Goal: Information Seeking & Learning: Find specific fact

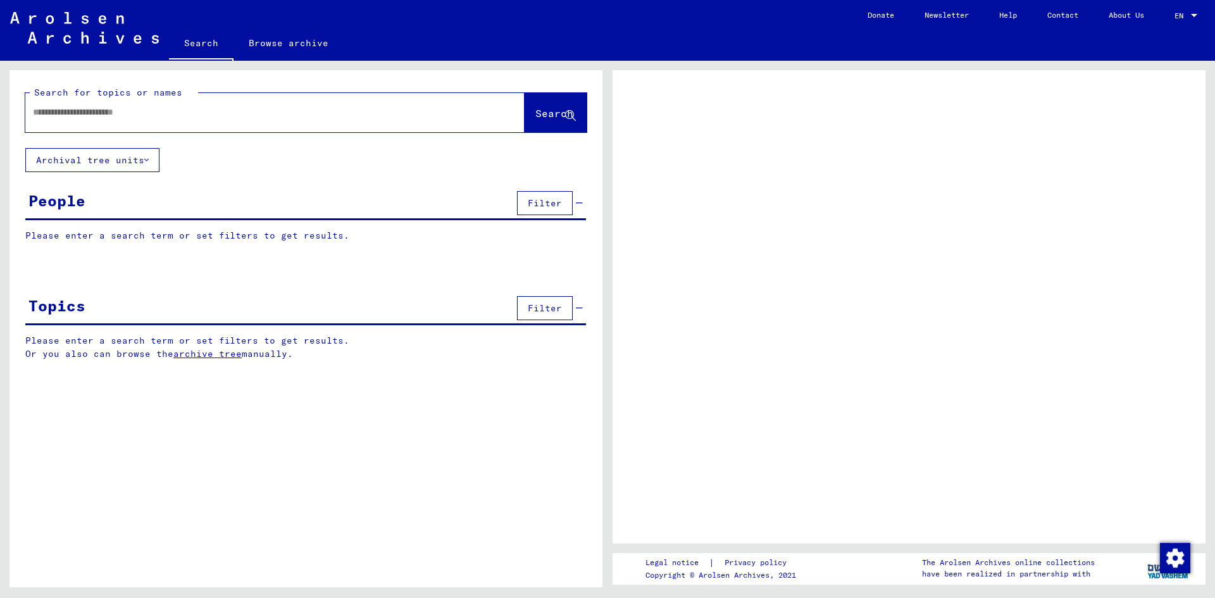
type input "**********"
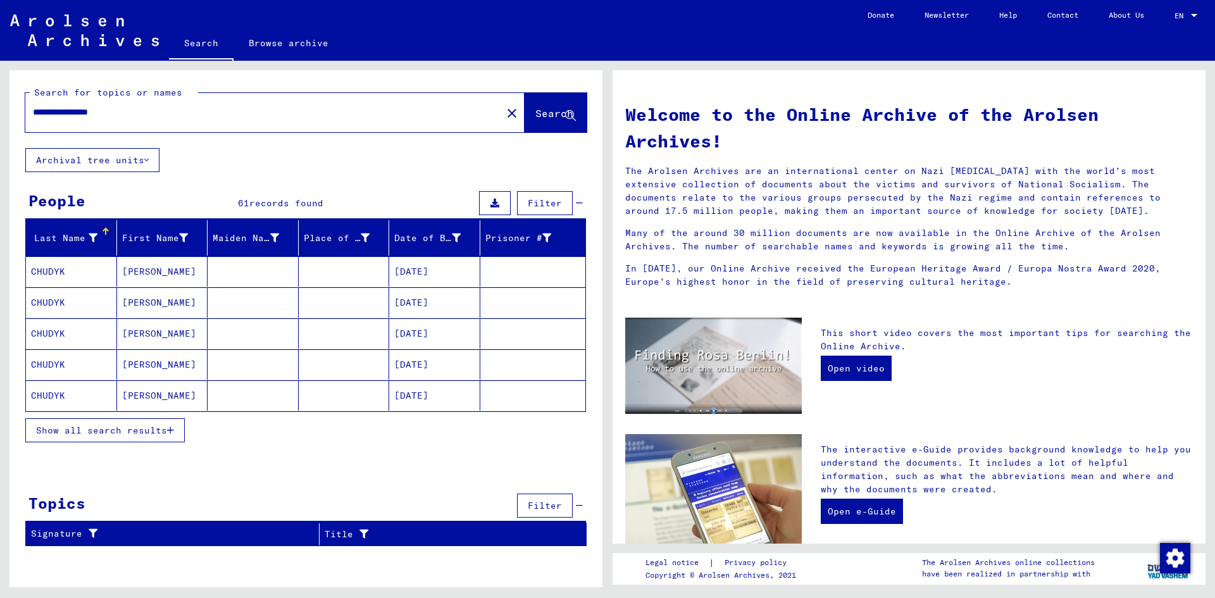
click at [137, 430] on span "Show all search results" at bounding box center [101, 429] width 131 height 11
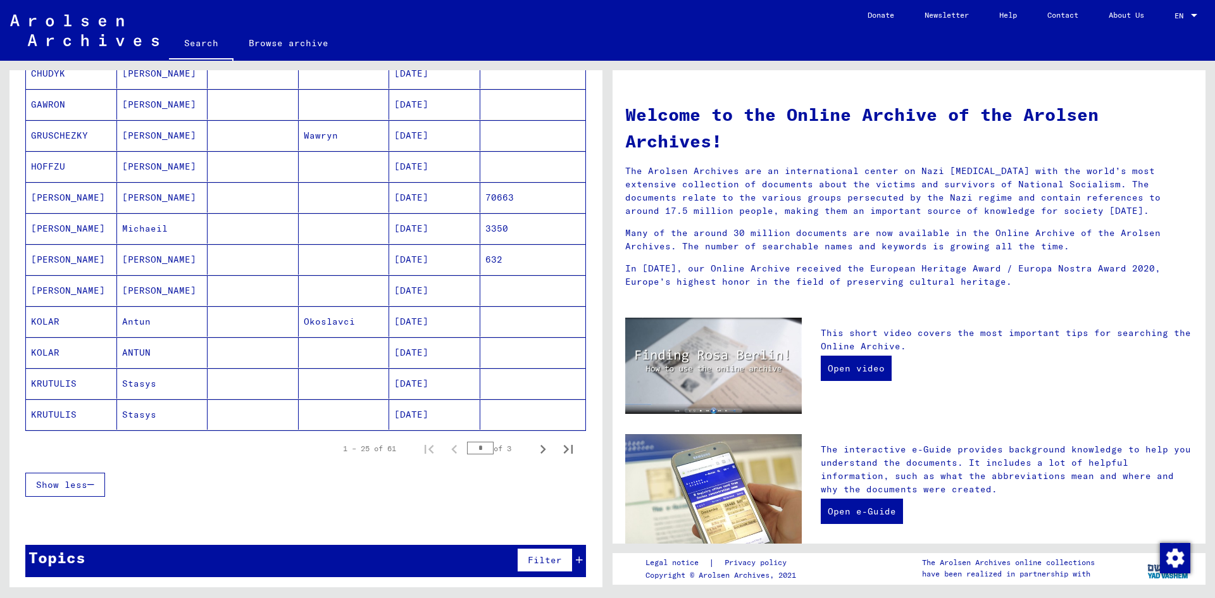
scroll to position [605, 0]
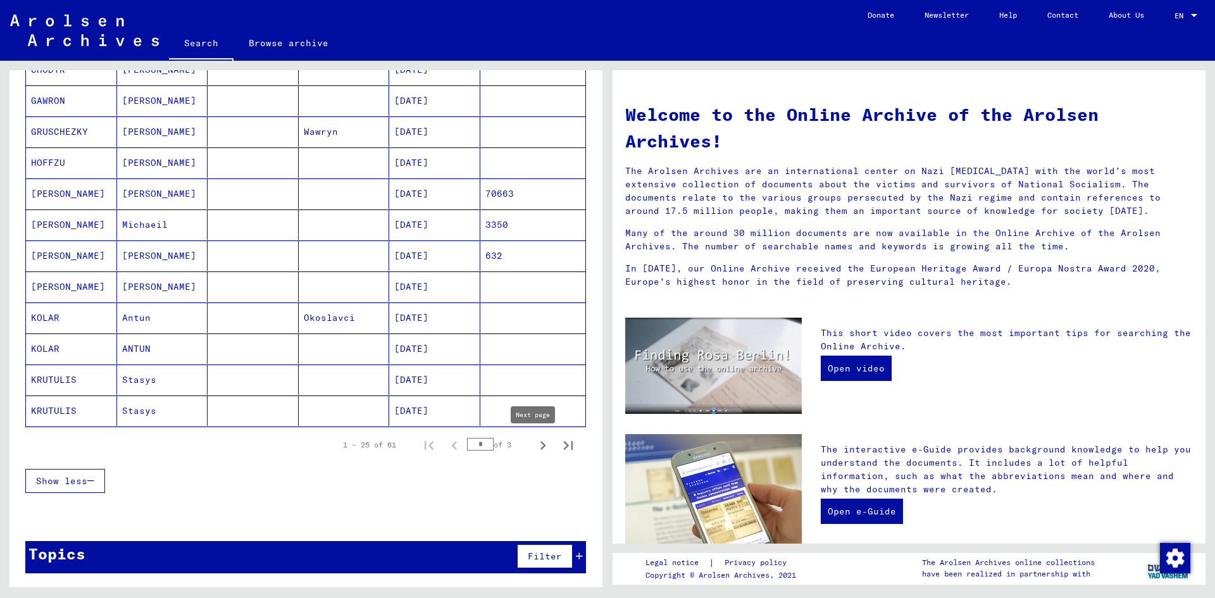
click at [534, 446] on icon "Next page" at bounding box center [543, 446] width 18 height 18
type input "*"
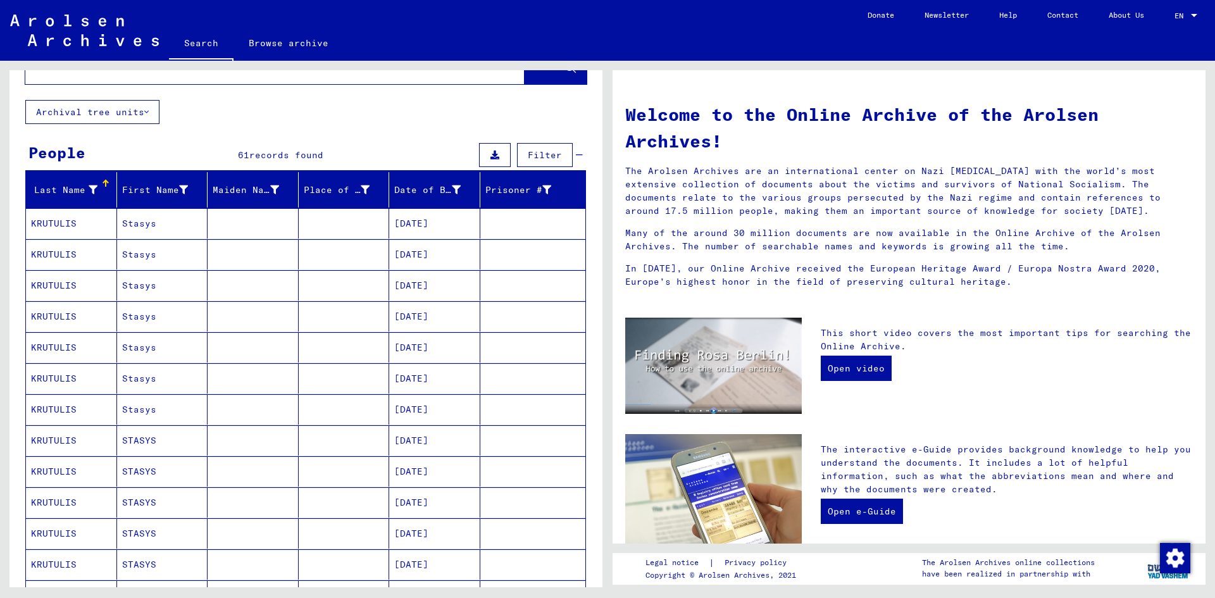
scroll to position [0, 0]
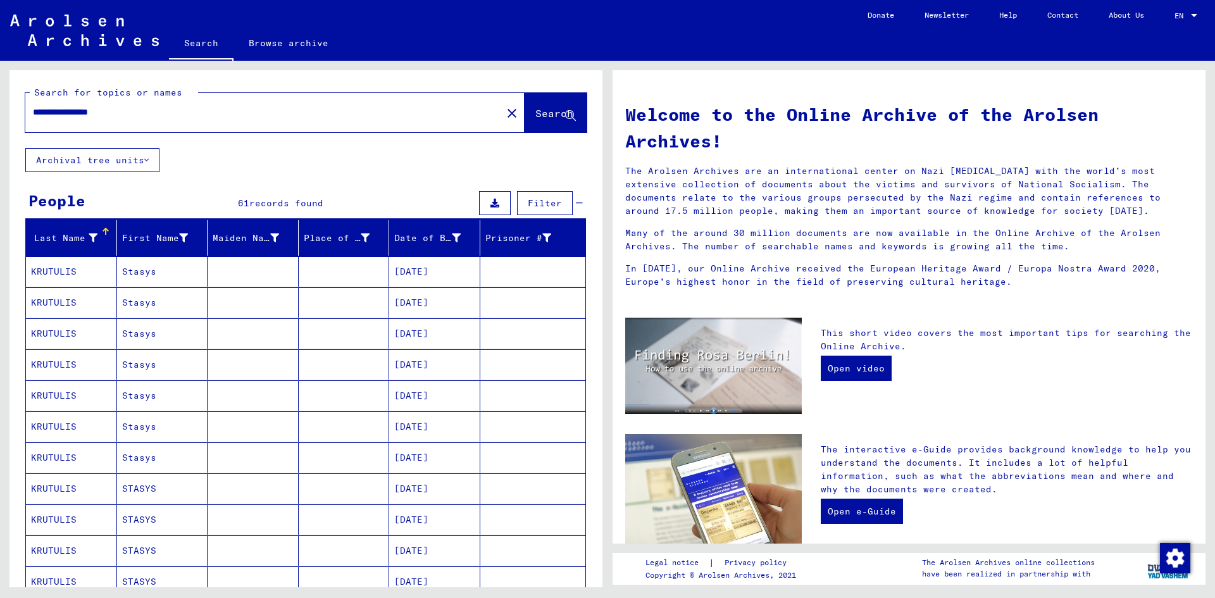
click at [51, 110] on input "**********" at bounding box center [260, 112] width 454 height 13
click at [71, 111] on input "**********" at bounding box center [260, 112] width 454 height 13
click at [108, 110] on input "**********" at bounding box center [260, 112] width 454 height 13
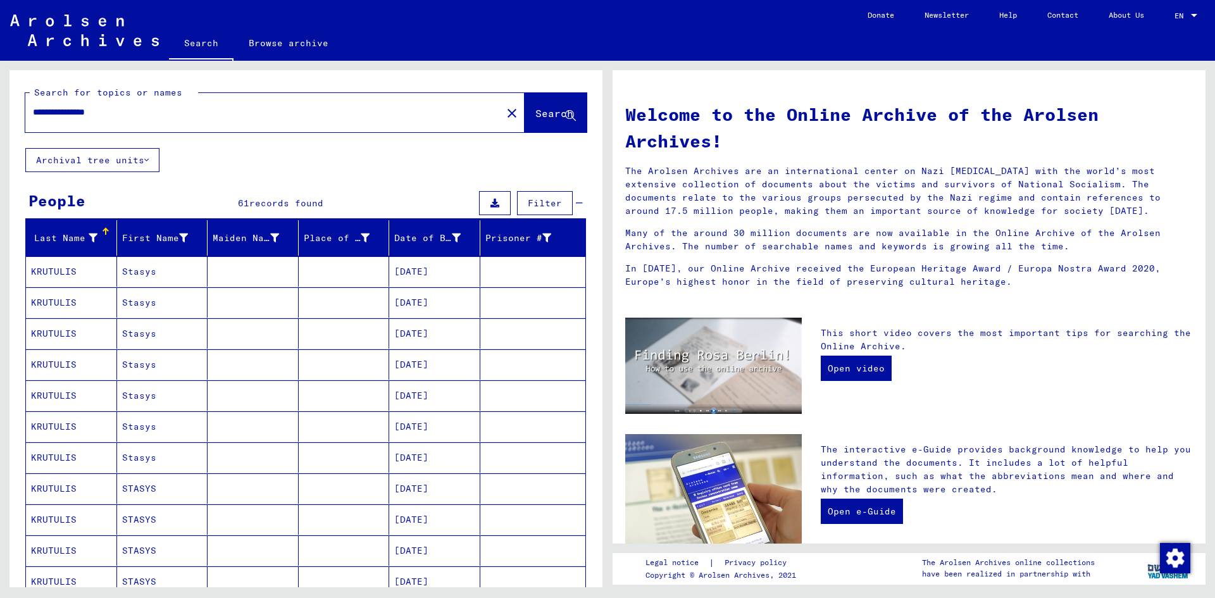
click at [108, 110] on input "**********" at bounding box center [260, 112] width 454 height 13
type input "**********"
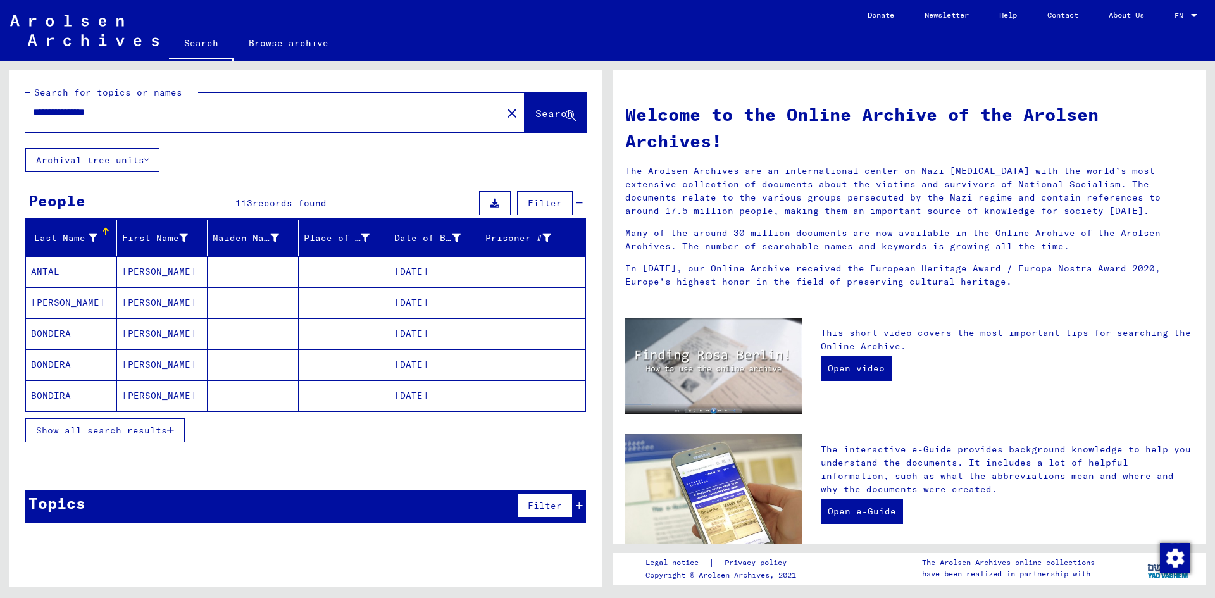
click at [135, 431] on span "Show all search results" at bounding box center [101, 429] width 131 height 11
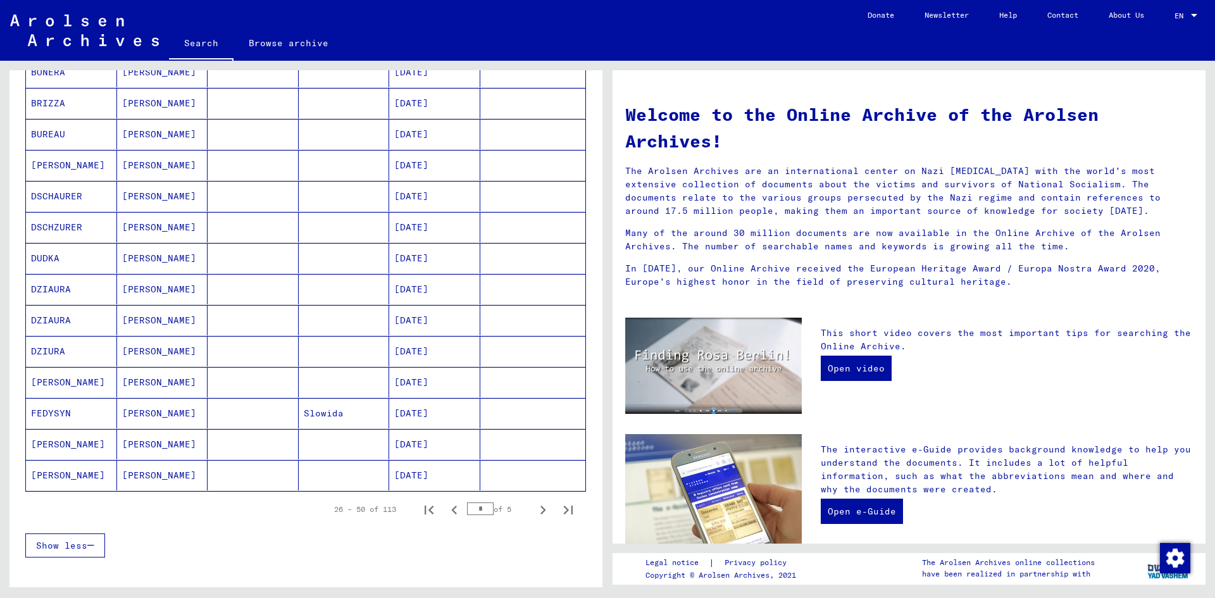
scroll to position [601, 0]
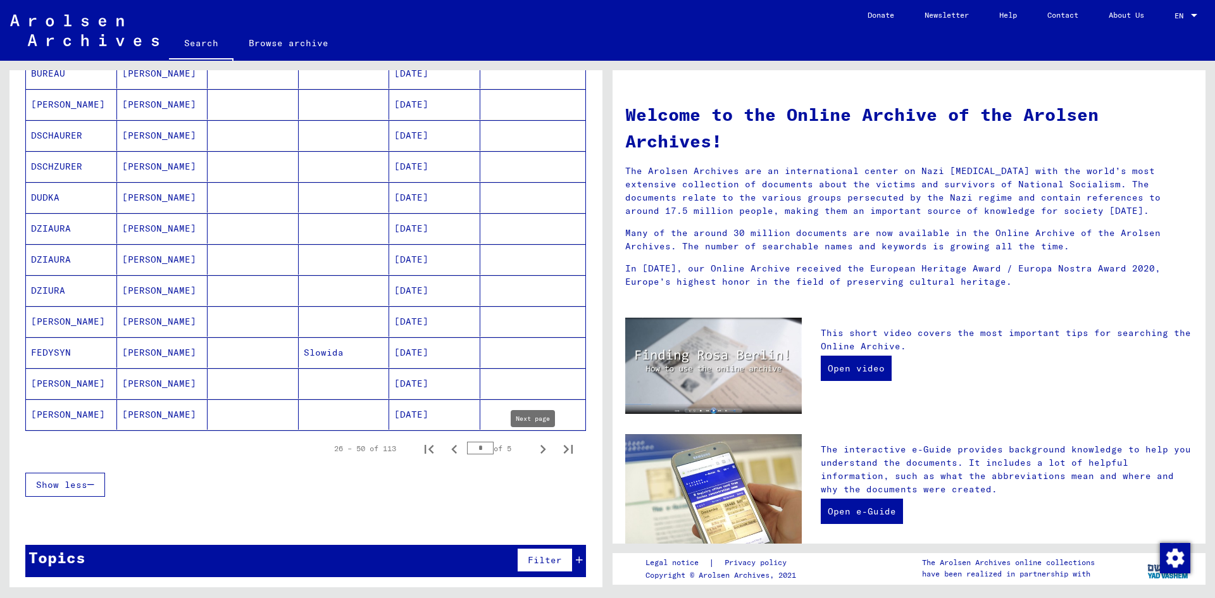
click at [540, 449] on icon "Next page" at bounding box center [543, 449] width 6 height 9
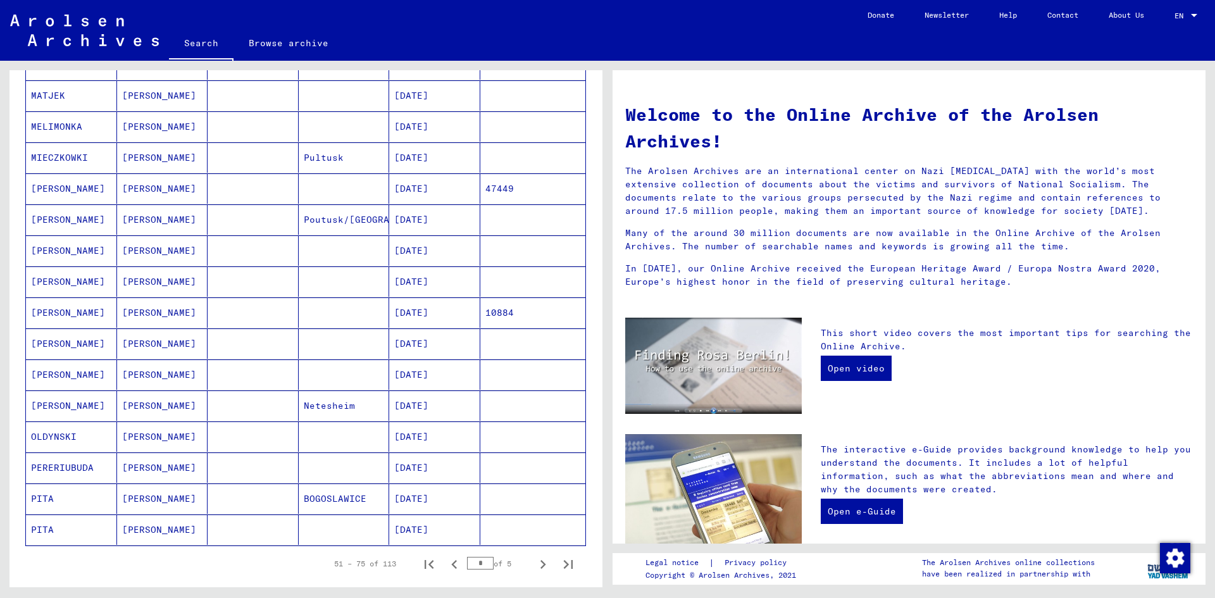
scroll to position [506, 0]
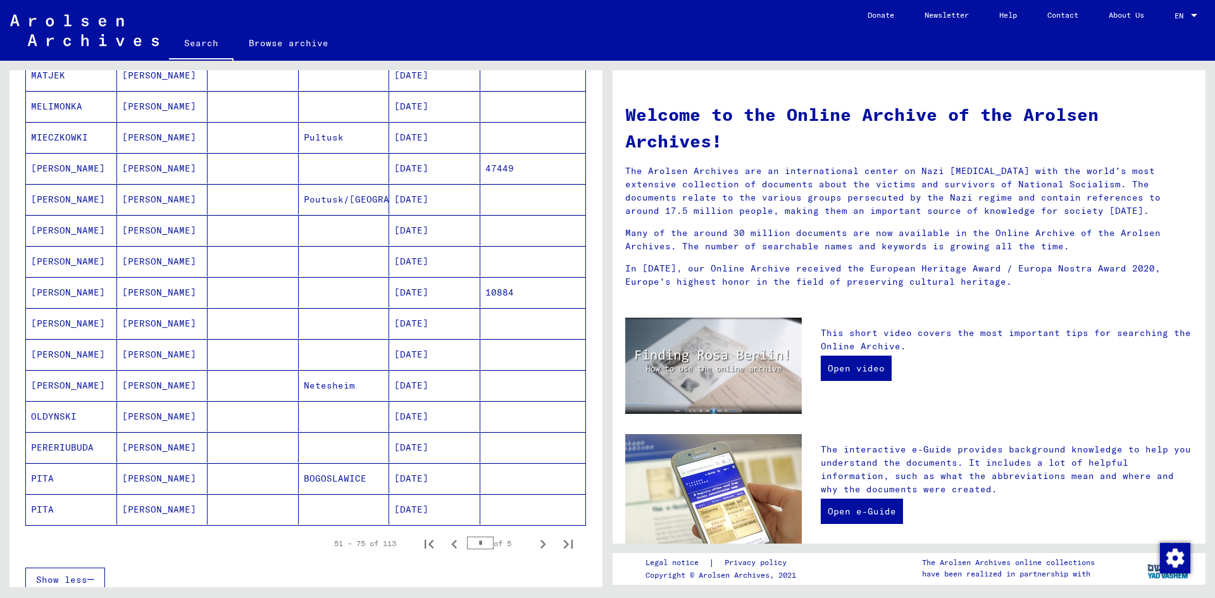
click at [100, 407] on mat-cell "OLDYNSKI" at bounding box center [71, 416] width 91 height 30
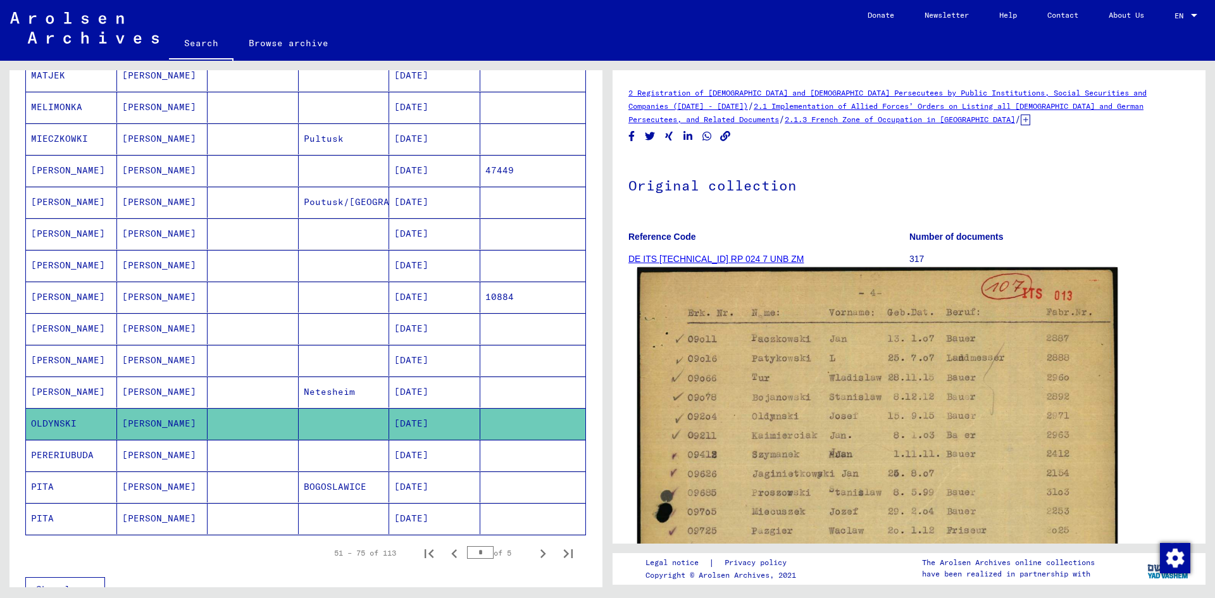
click at [842, 426] on img at bounding box center [877, 603] width 480 height 673
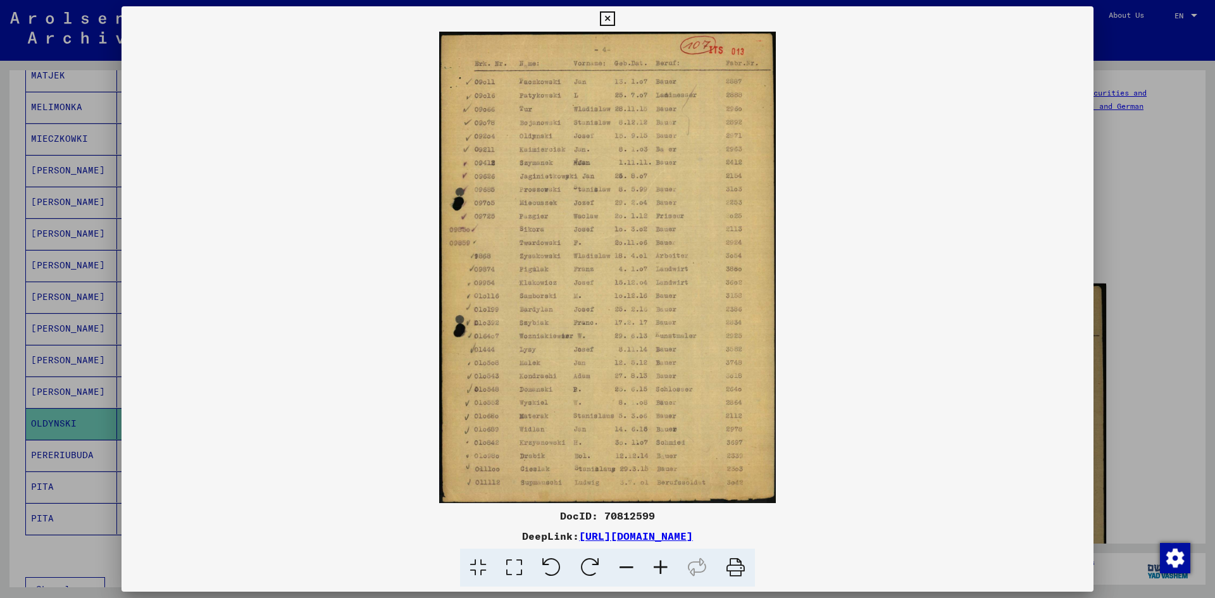
click at [557, 221] on img at bounding box center [607, 267] width 972 height 471
click at [660, 561] on icon at bounding box center [660, 567] width 34 height 39
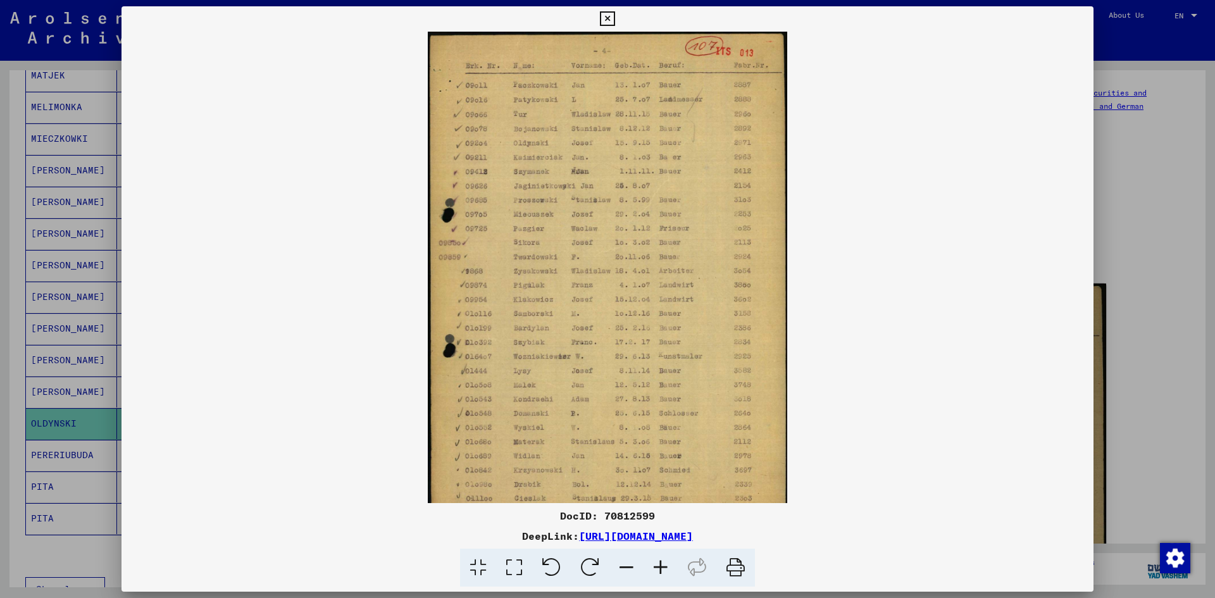
click at [660, 561] on icon at bounding box center [660, 567] width 34 height 39
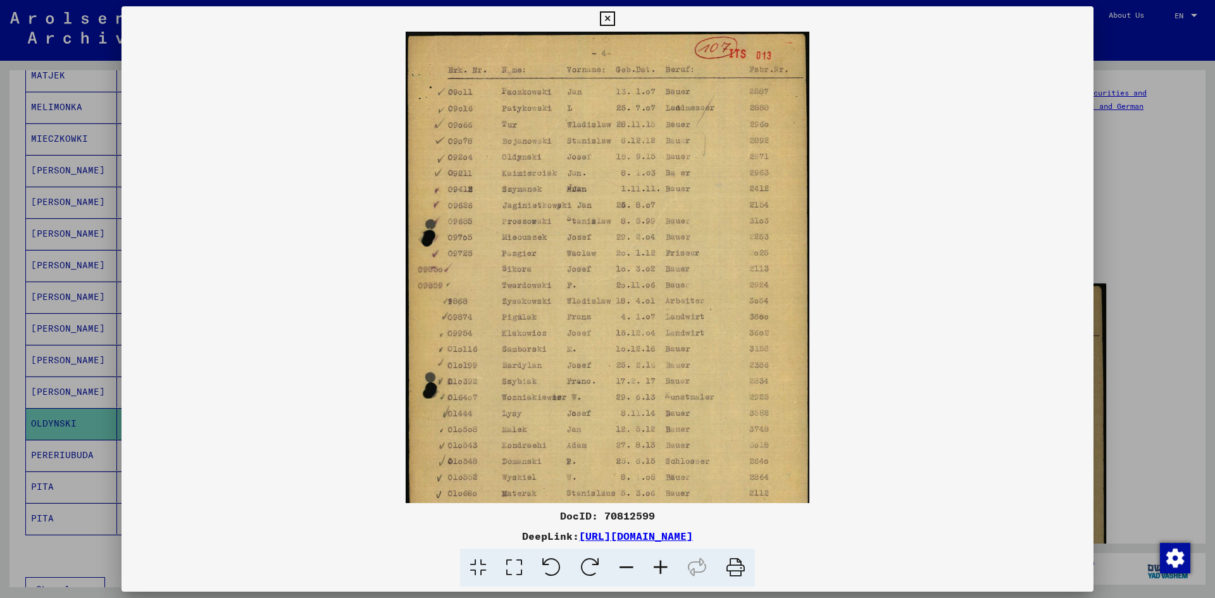
click at [660, 561] on icon at bounding box center [660, 567] width 34 height 39
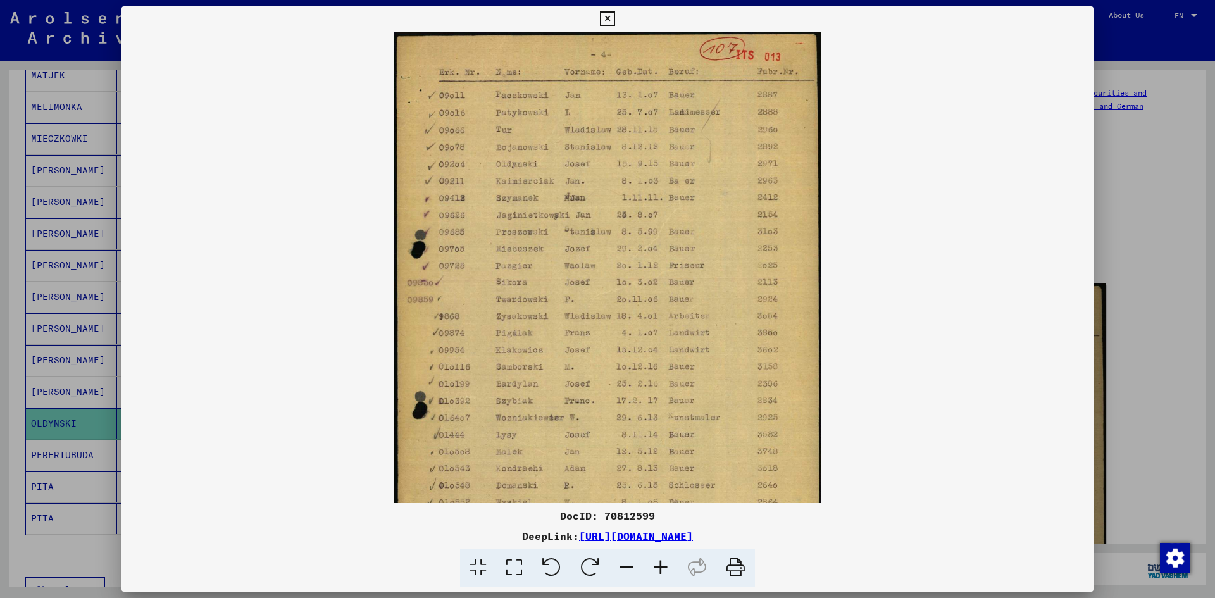
click at [660, 561] on icon at bounding box center [660, 567] width 34 height 39
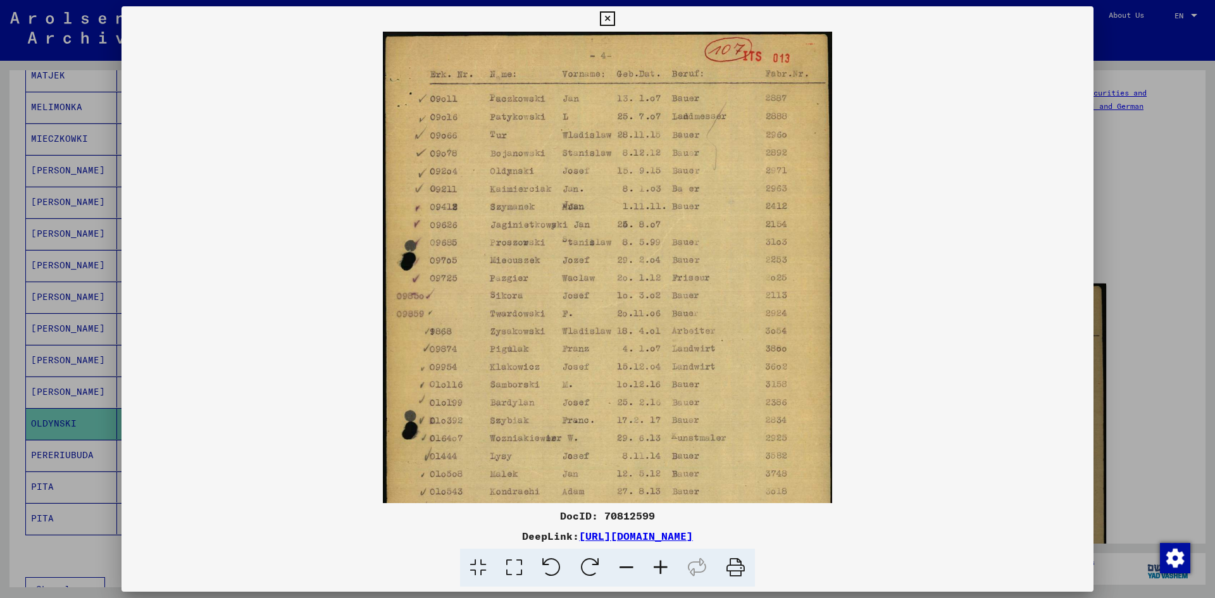
click at [660, 561] on icon at bounding box center [660, 567] width 34 height 39
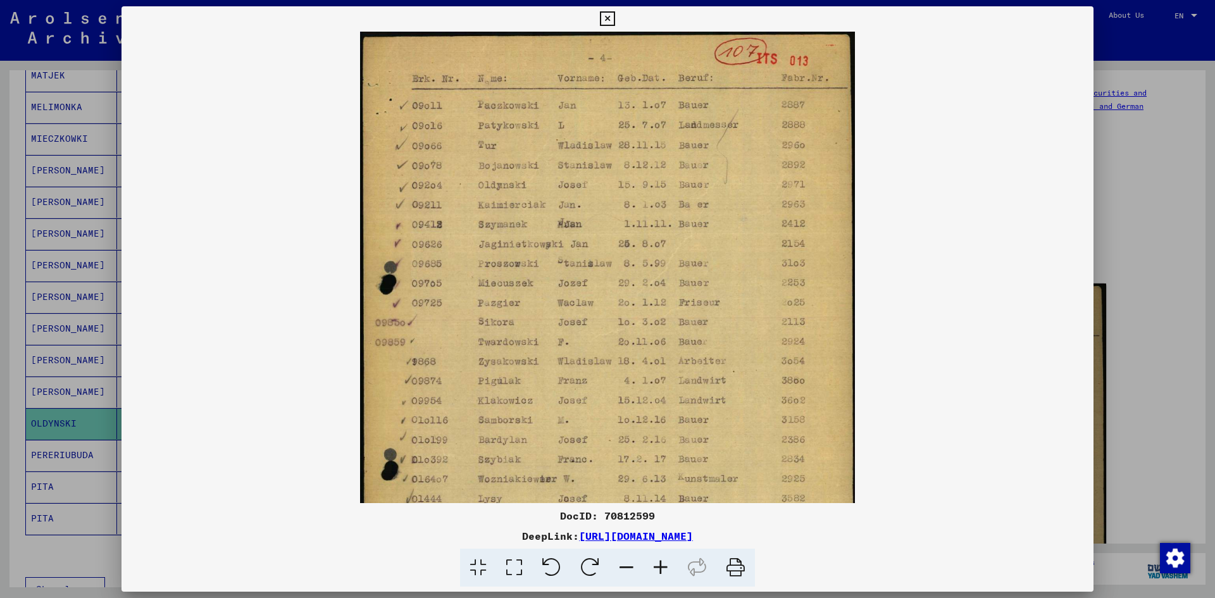
click at [660, 561] on icon at bounding box center [660, 567] width 34 height 39
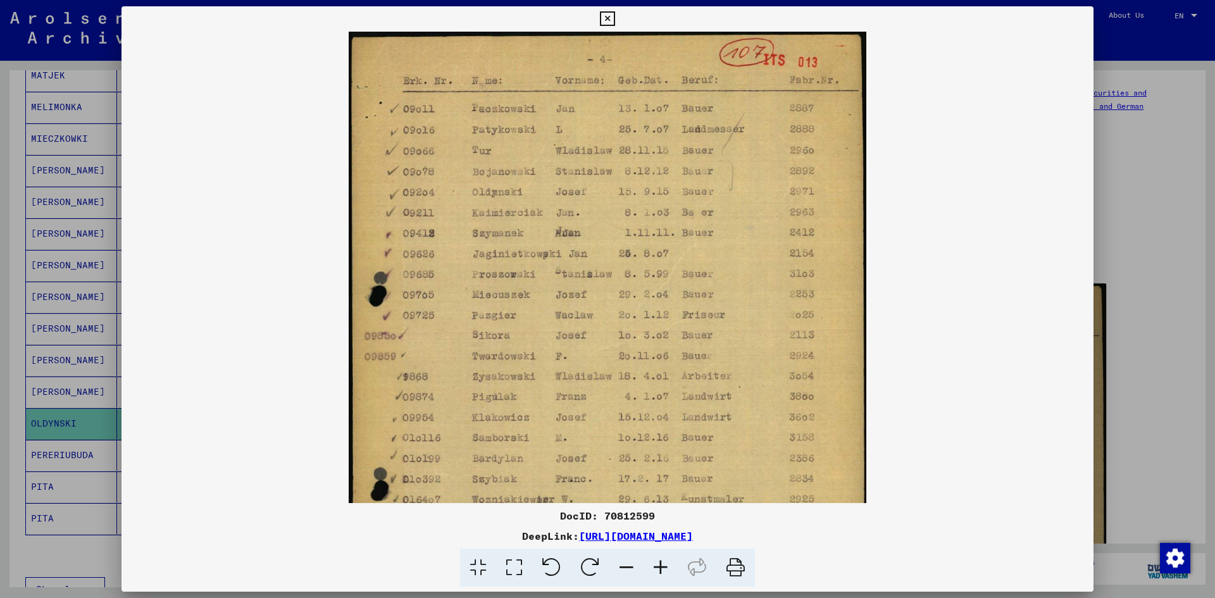
click at [661, 561] on icon at bounding box center [660, 567] width 34 height 39
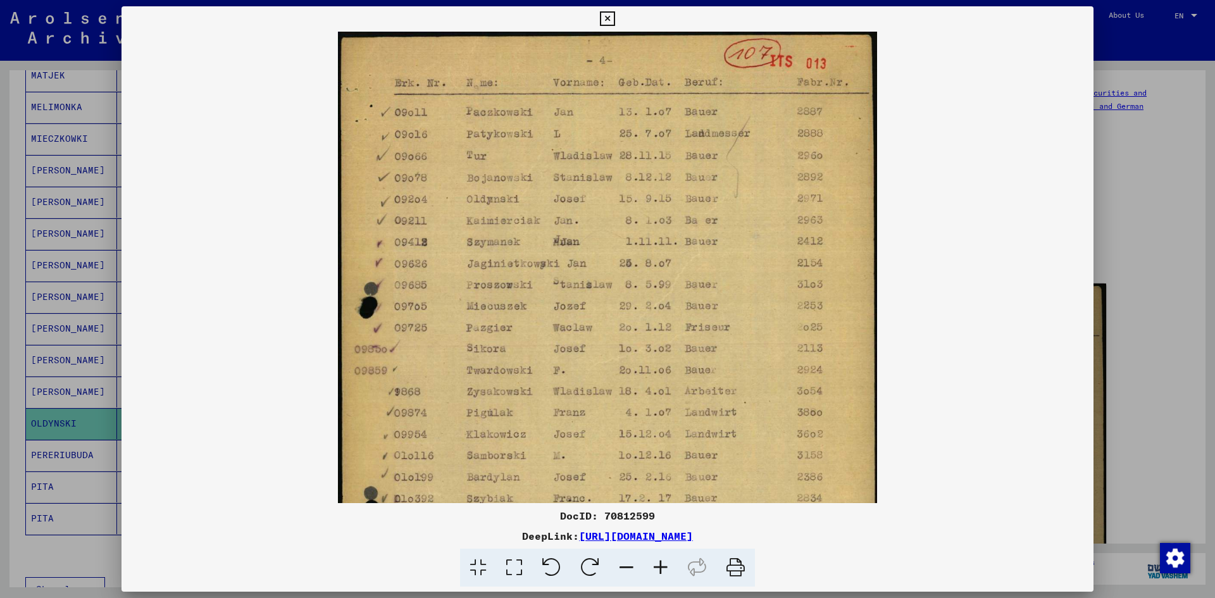
click at [662, 561] on icon at bounding box center [660, 567] width 34 height 39
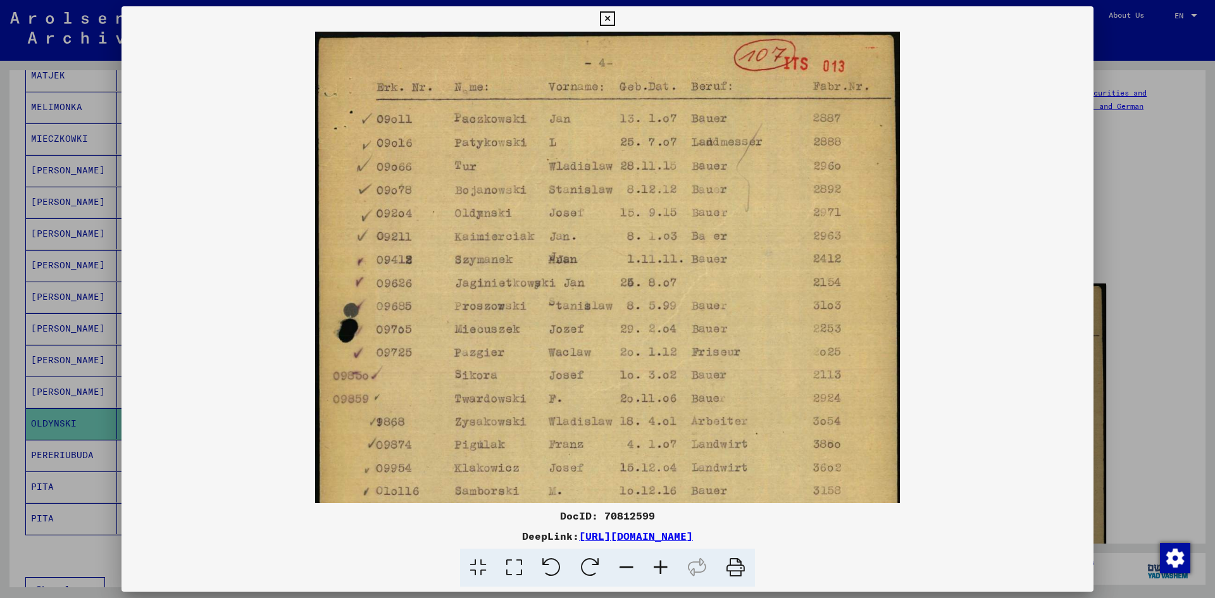
click at [662, 561] on icon at bounding box center [660, 567] width 34 height 39
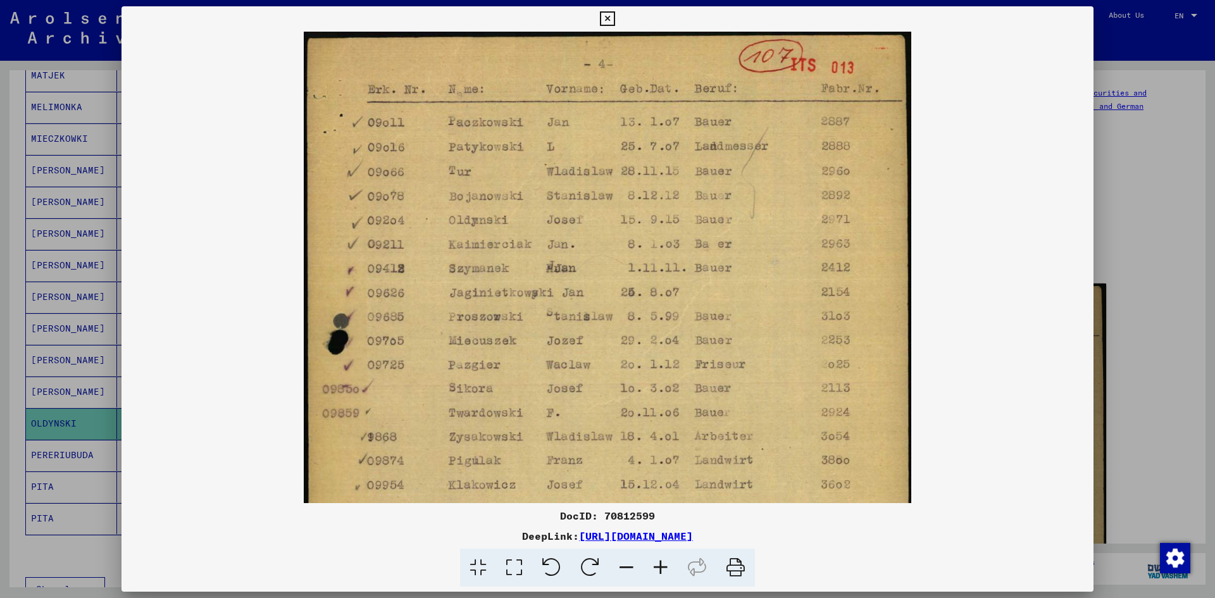
click at [662, 561] on icon at bounding box center [660, 567] width 34 height 39
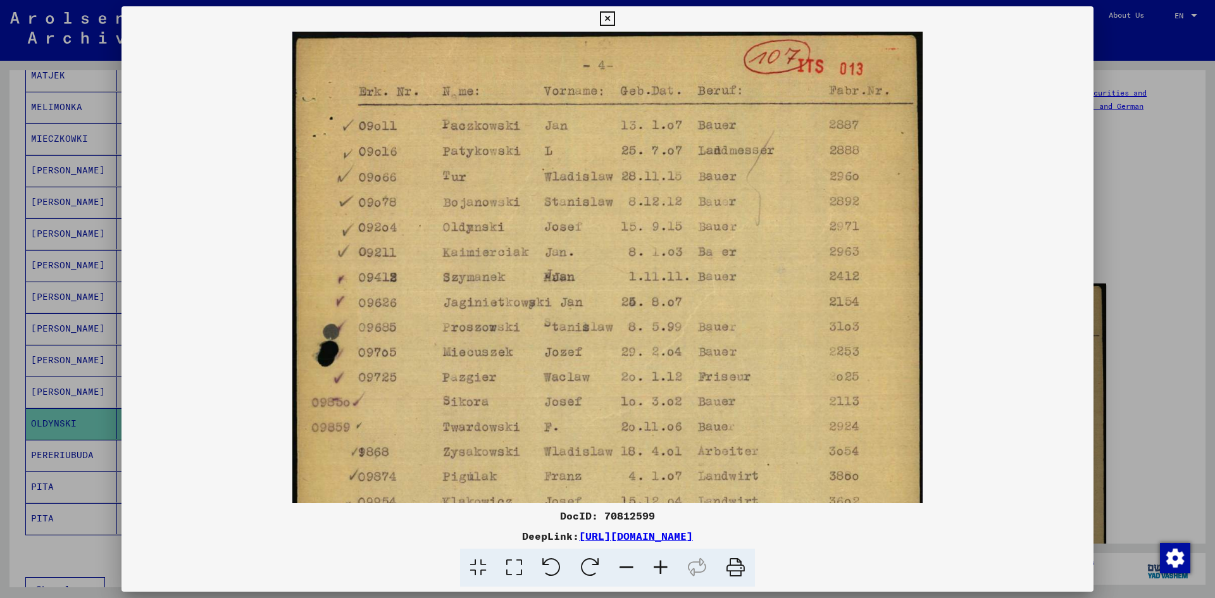
click at [79, 547] on div at bounding box center [607, 299] width 1215 height 598
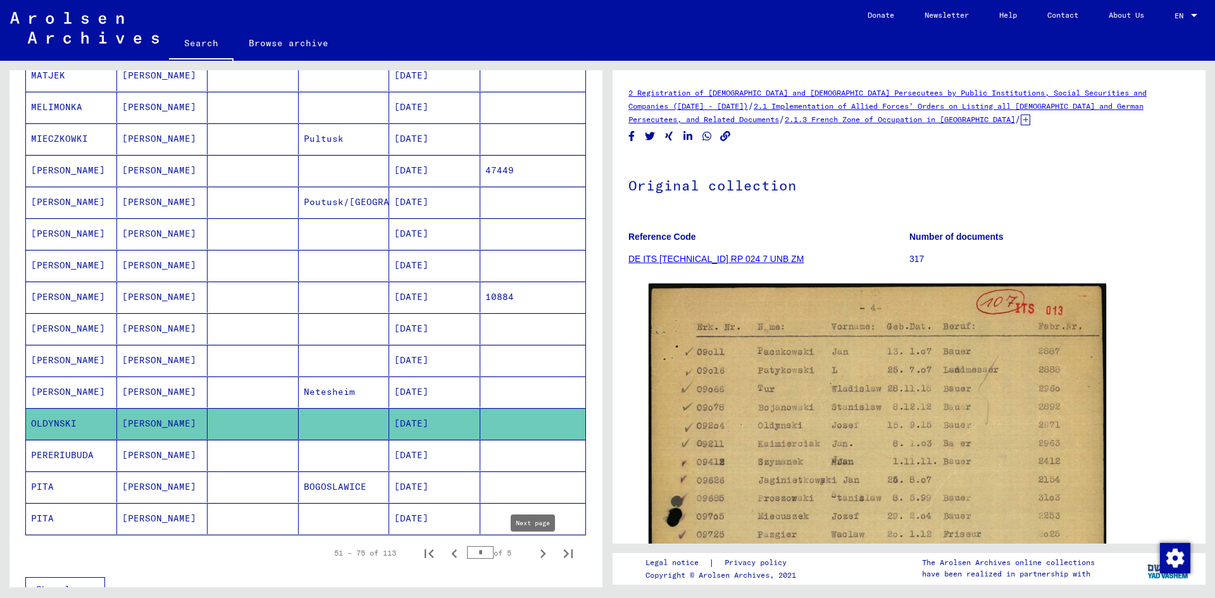
click at [535, 552] on icon "Next page" at bounding box center [543, 554] width 18 height 18
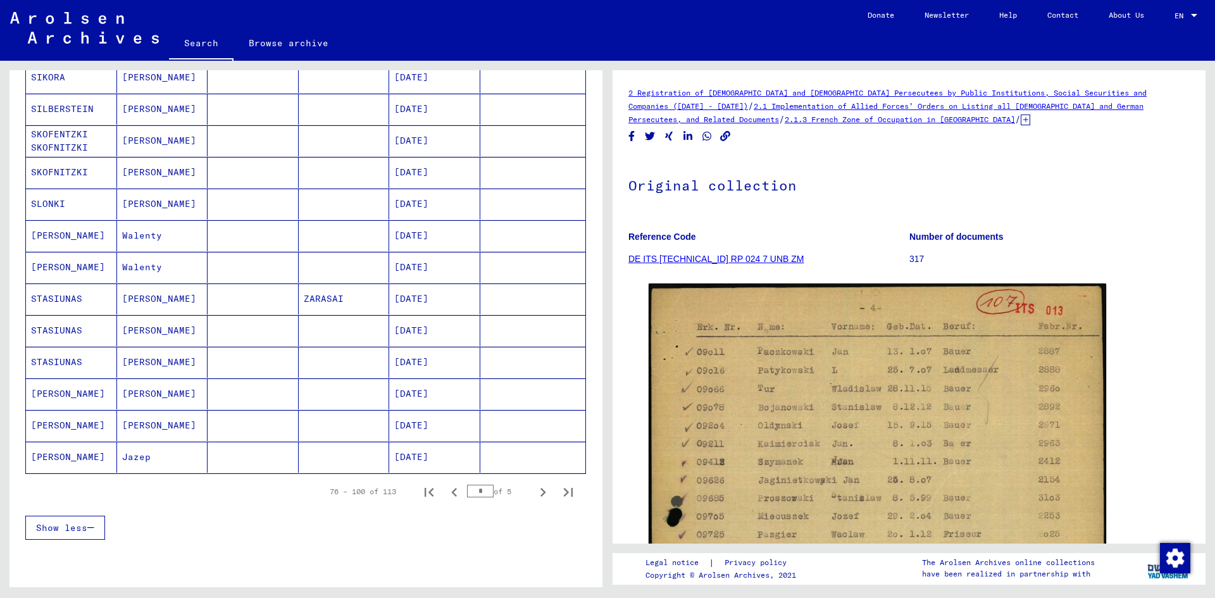
scroll to position [585, 0]
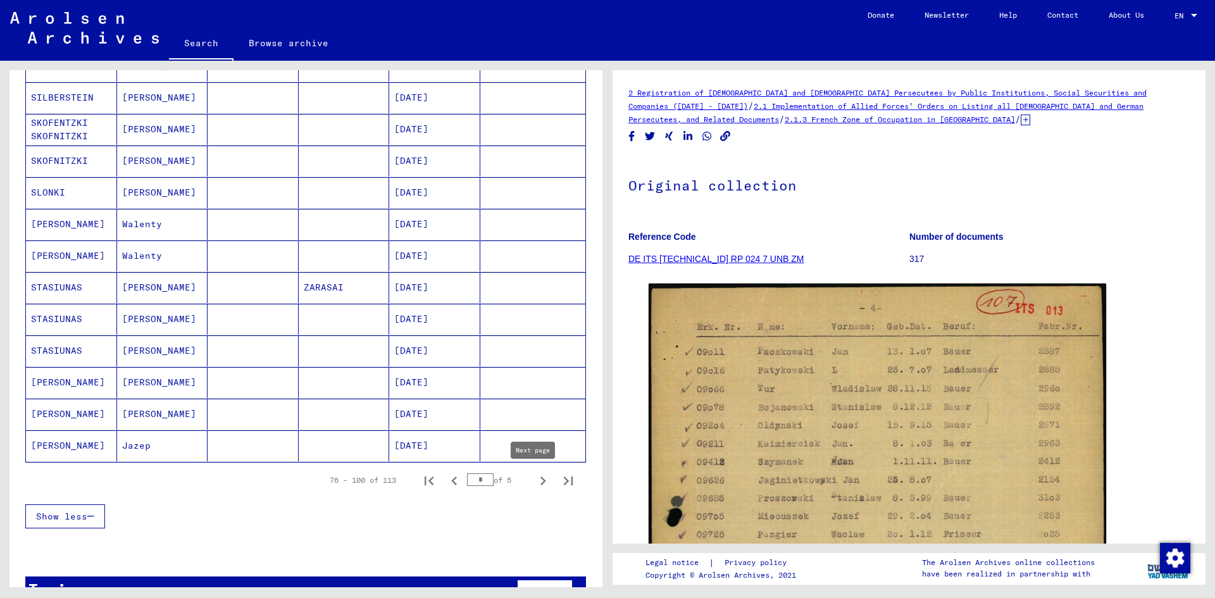
click at [534, 481] on icon "Next page" at bounding box center [543, 481] width 18 height 18
type input "*"
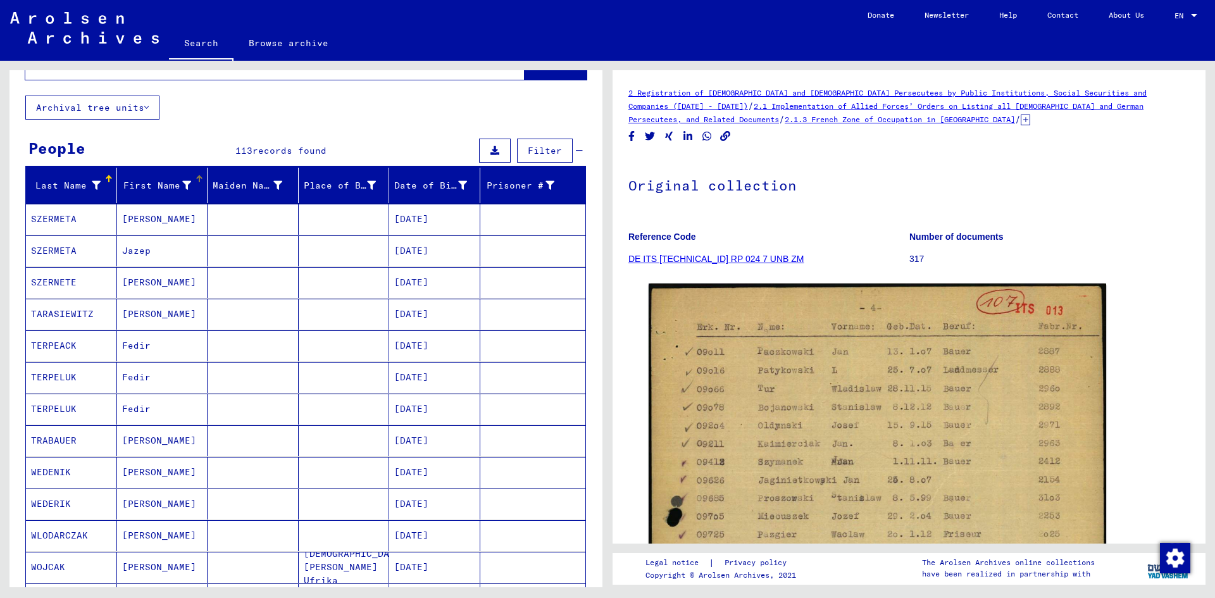
scroll to position [0, 0]
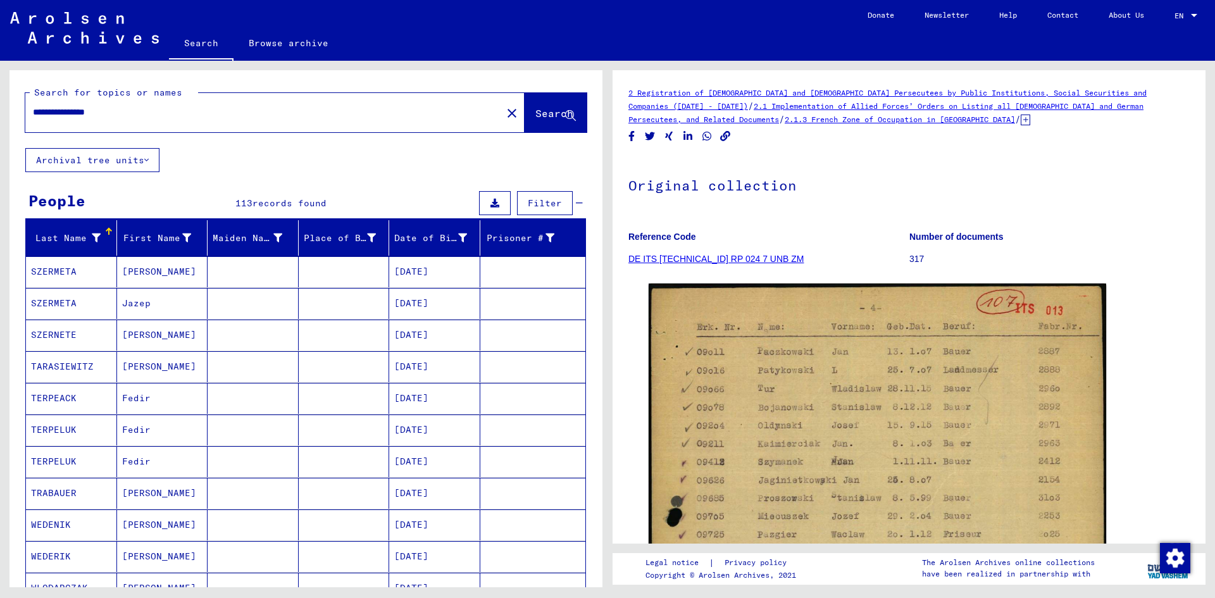
click at [94, 108] on input "**********" at bounding box center [263, 112] width 461 height 13
paste input "****"
click at [526, 122] on button "Search" at bounding box center [555, 112] width 62 height 39
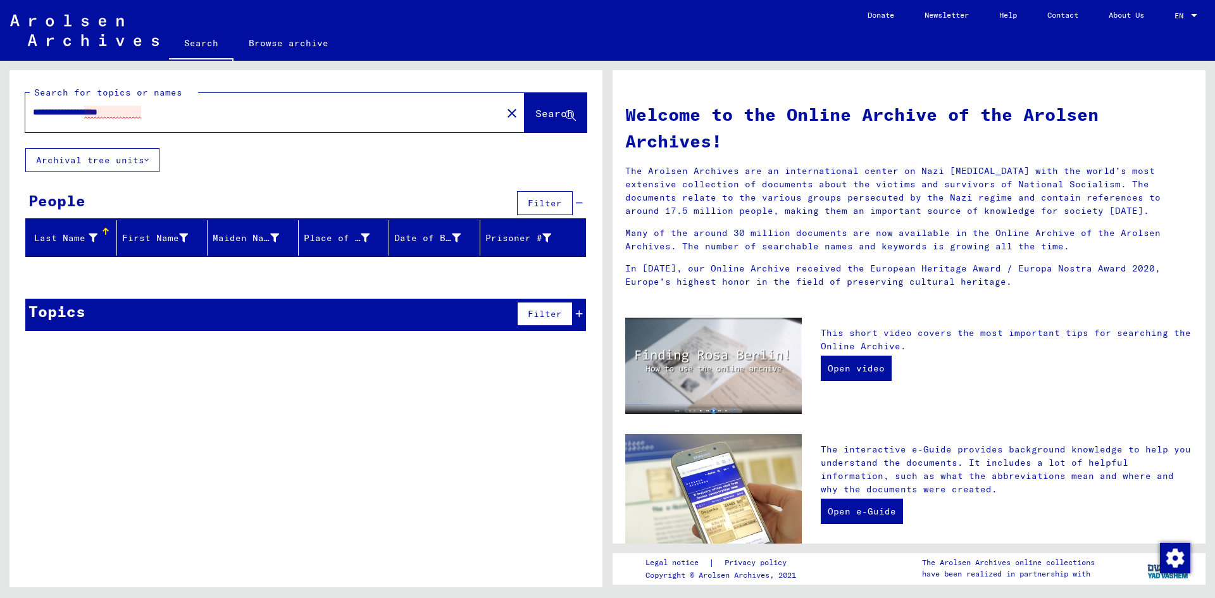
click at [111, 109] on input "**********" at bounding box center [260, 112] width 454 height 13
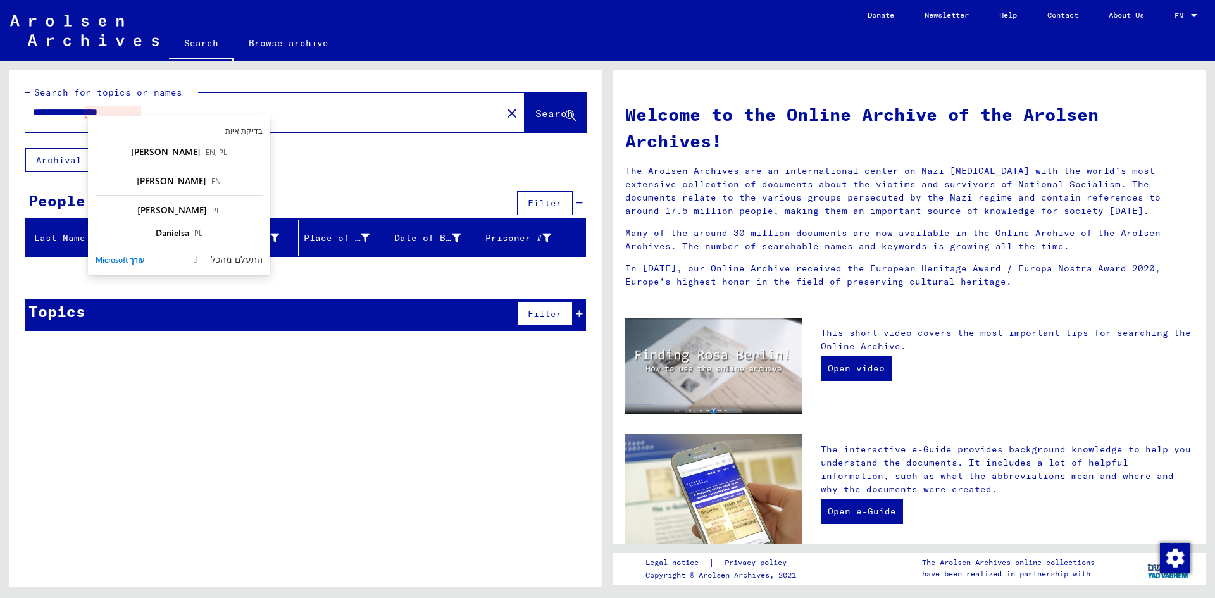
click at [111, 109] on input "**********" at bounding box center [260, 112] width 454 height 13
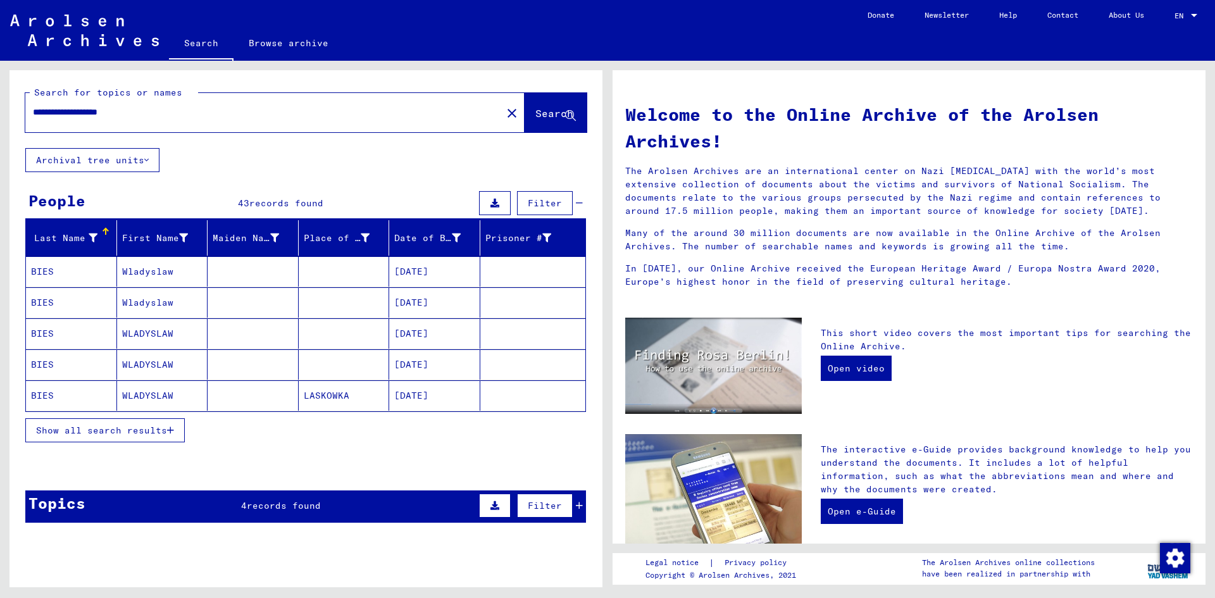
click at [353, 164] on div "**********" at bounding box center [305, 301] width 593 height 462
click at [135, 419] on button "Show all search results" at bounding box center [104, 430] width 159 height 24
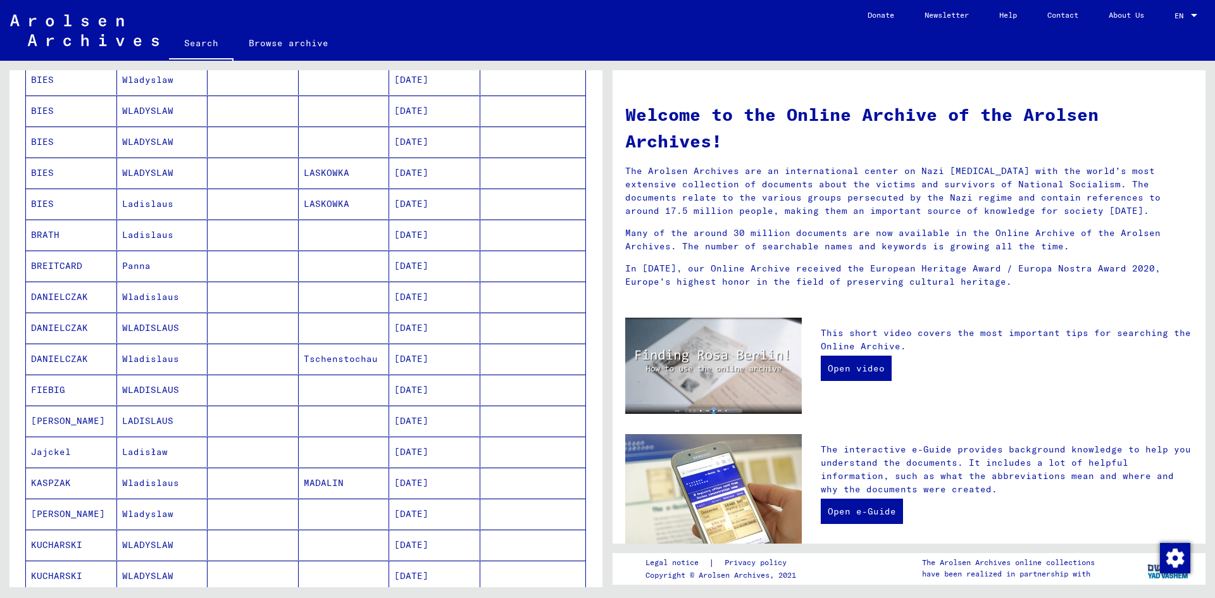
scroll to position [253, 0]
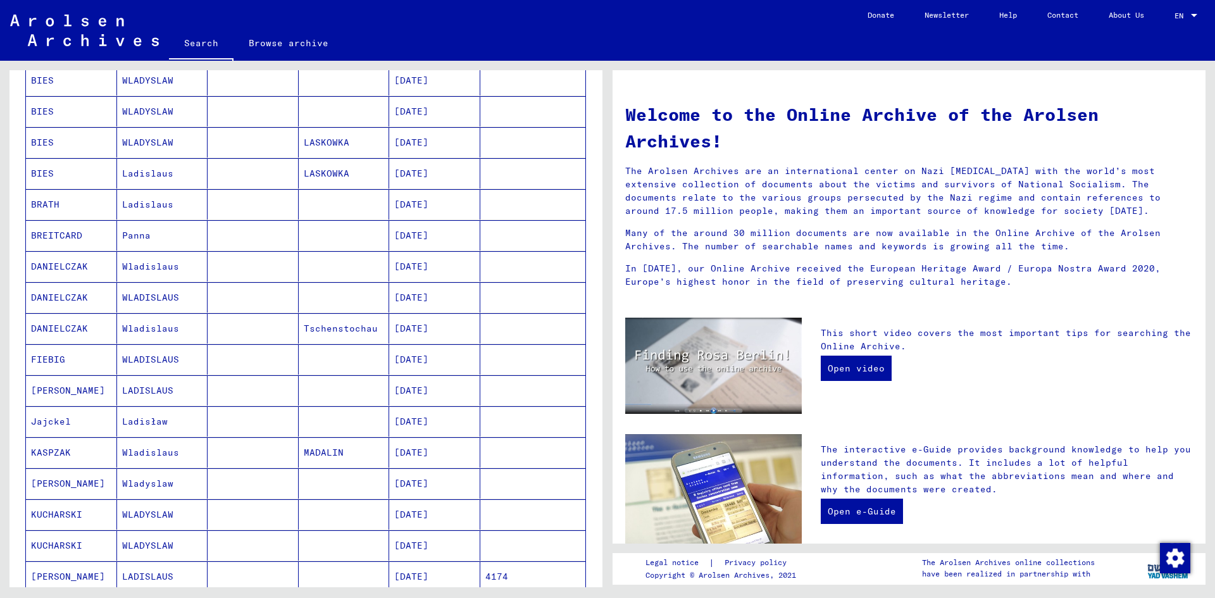
click at [411, 263] on mat-cell "[DATE]" at bounding box center [434, 266] width 91 height 30
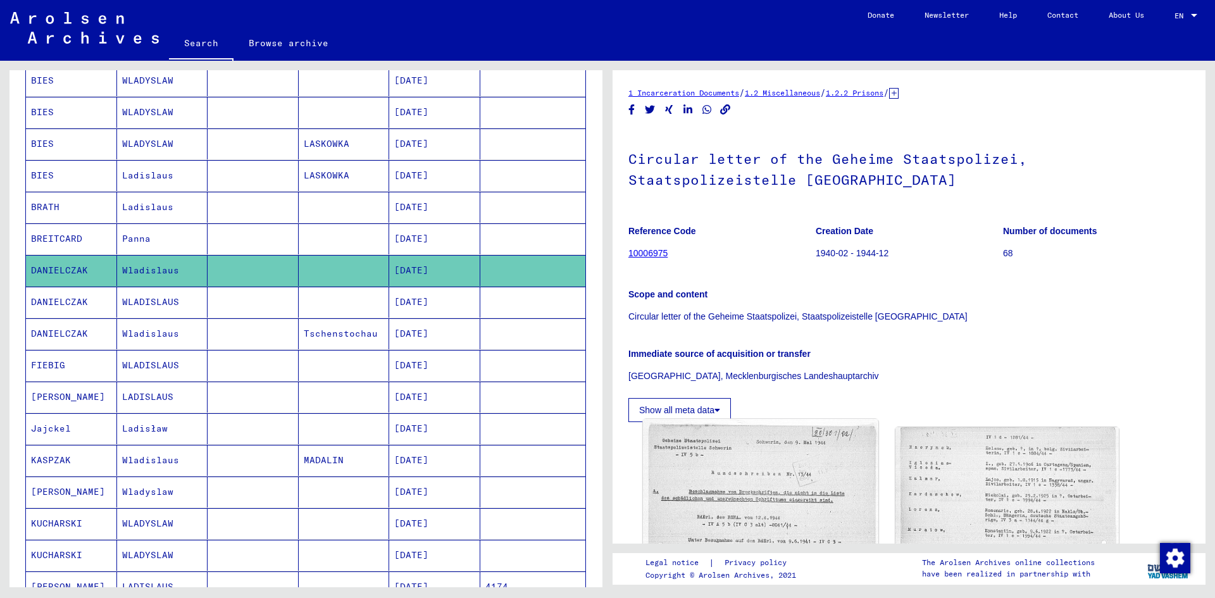
click at [750, 485] on img at bounding box center [760, 583] width 235 height 328
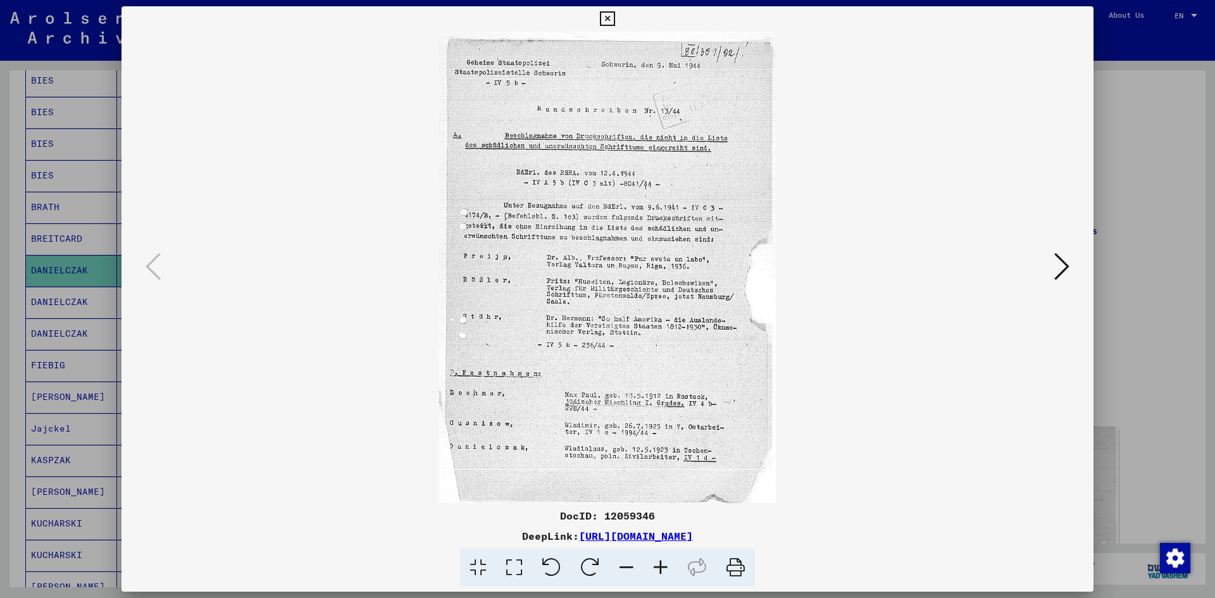
click at [1066, 268] on icon at bounding box center [1061, 266] width 15 height 30
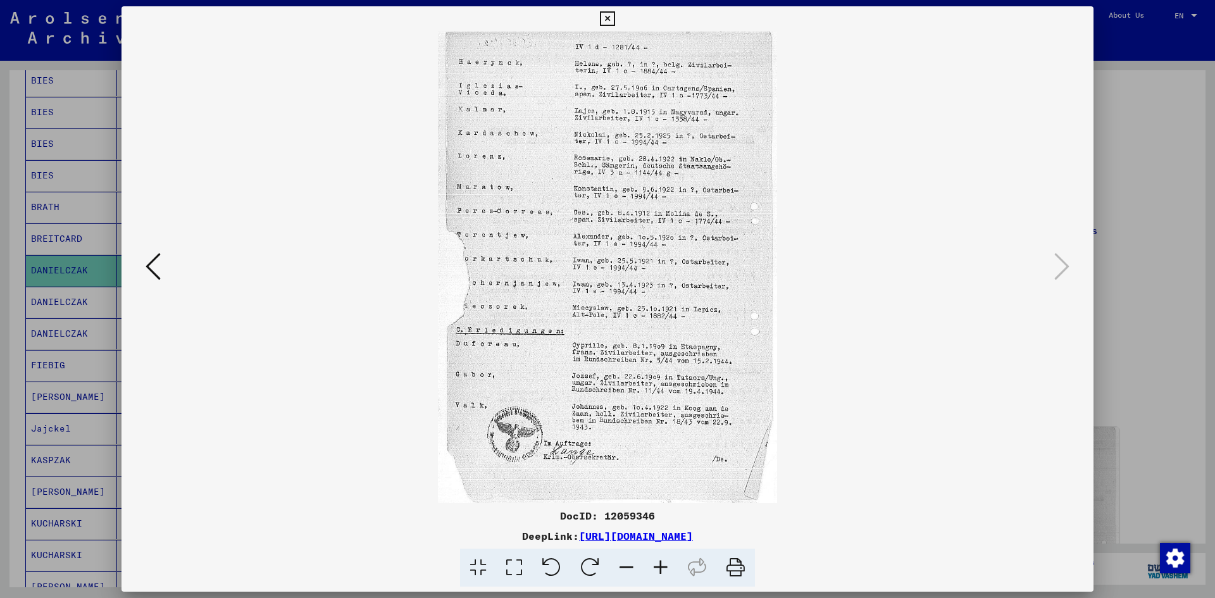
click at [148, 264] on icon at bounding box center [153, 266] width 15 height 30
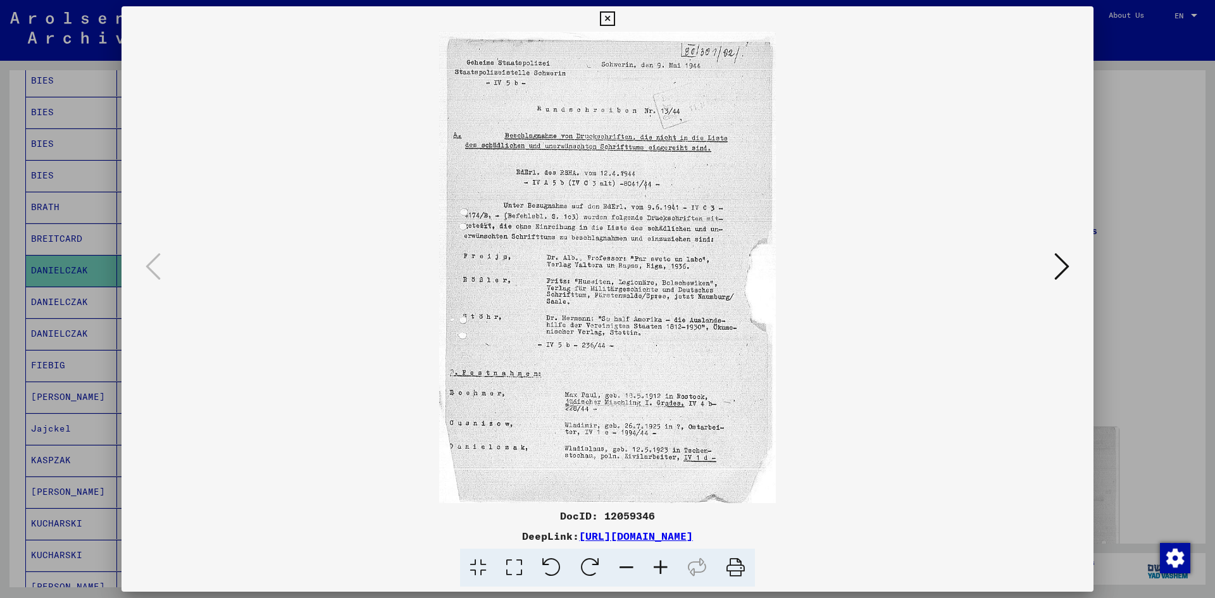
click at [1060, 268] on icon at bounding box center [1061, 266] width 15 height 30
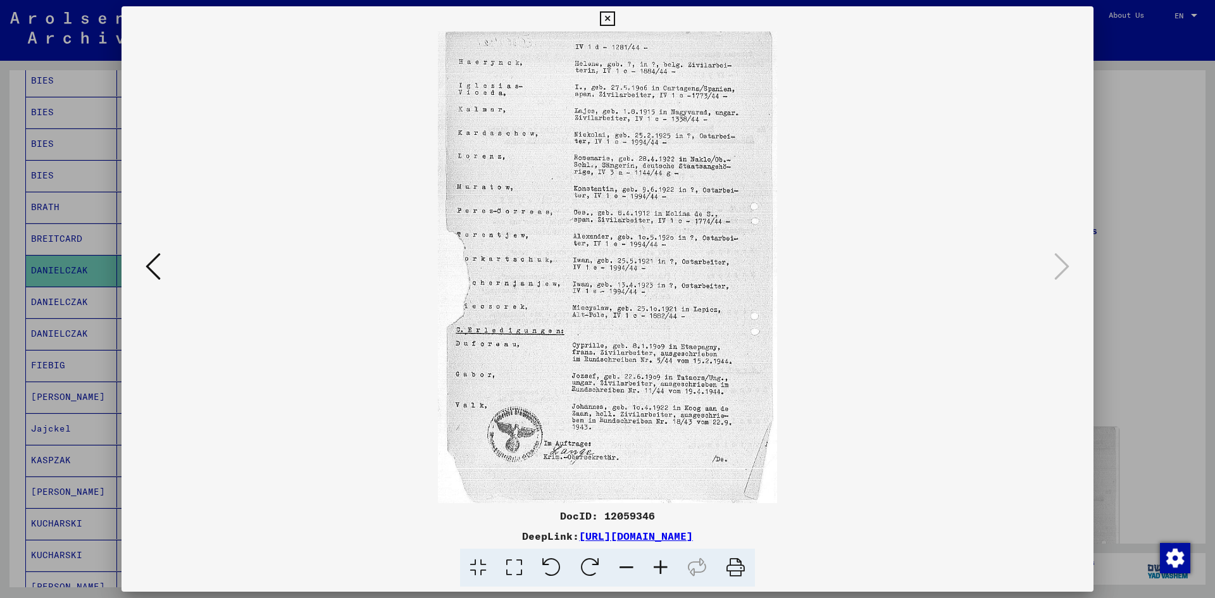
click at [149, 263] on icon at bounding box center [153, 266] width 15 height 30
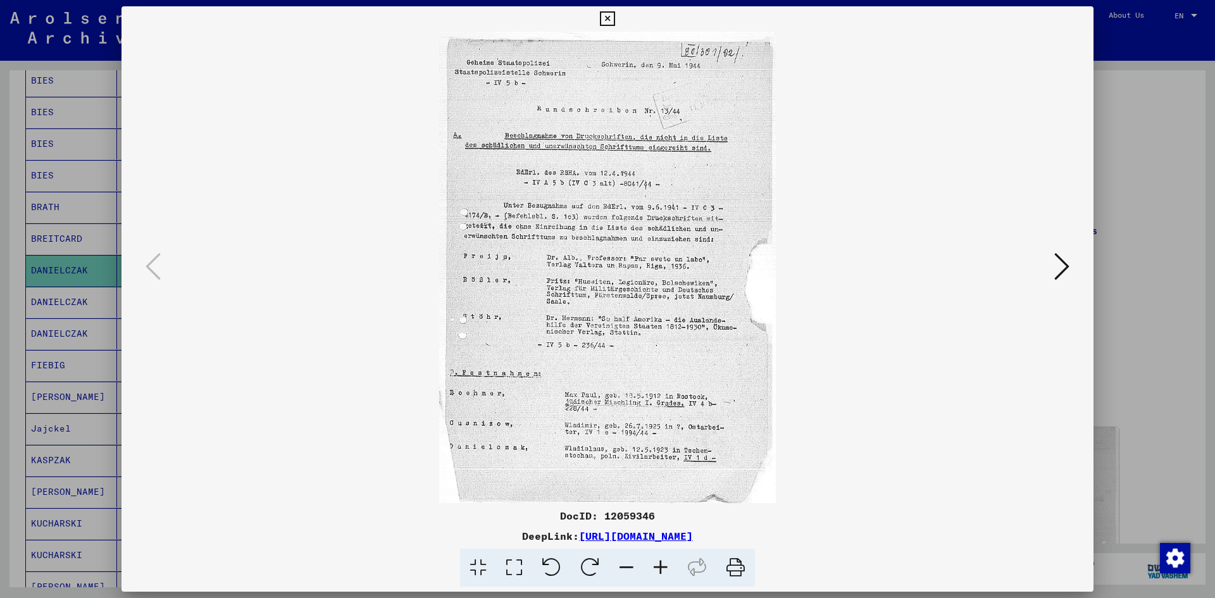
click at [612, 10] on button at bounding box center [607, 18] width 22 height 25
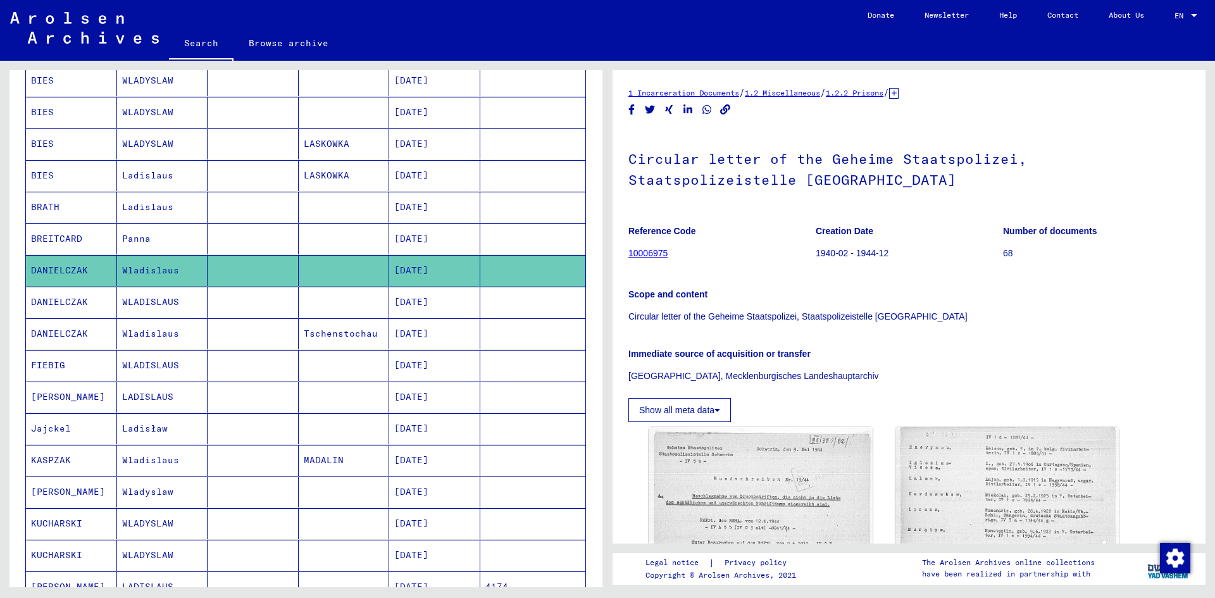
click at [422, 302] on mat-cell "[DATE]" at bounding box center [434, 302] width 91 height 31
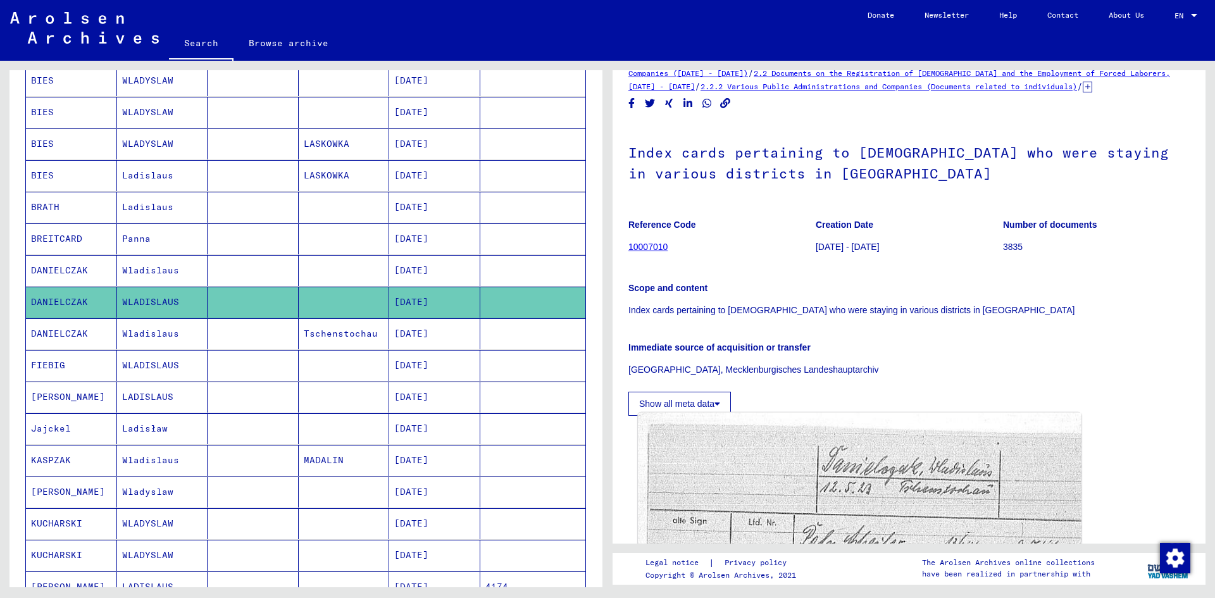
scroll to position [32, 0]
click at [844, 488] on img at bounding box center [859, 584] width 443 height 340
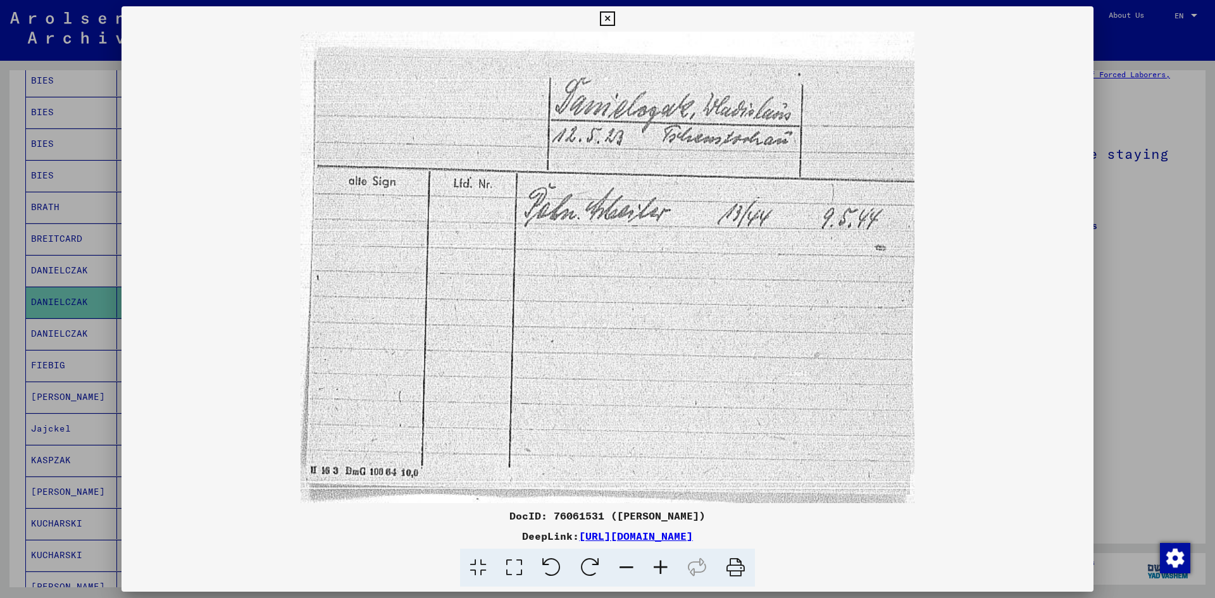
click at [608, 15] on icon at bounding box center [607, 18] width 15 height 15
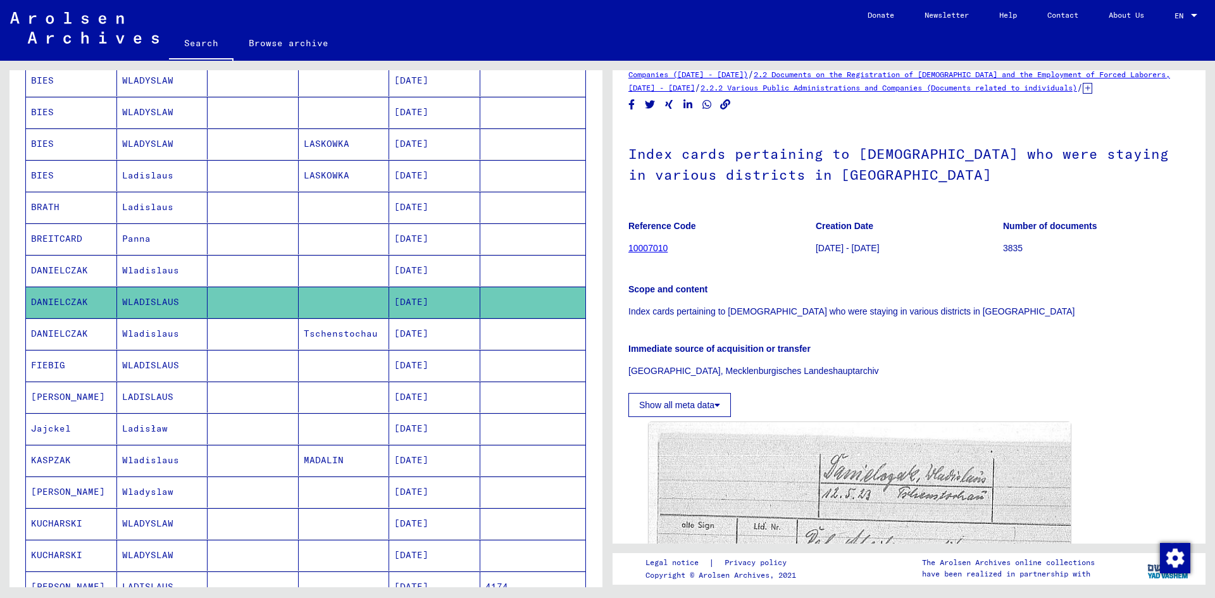
click at [422, 332] on mat-cell "[DATE]" at bounding box center [434, 333] width 91 height 31
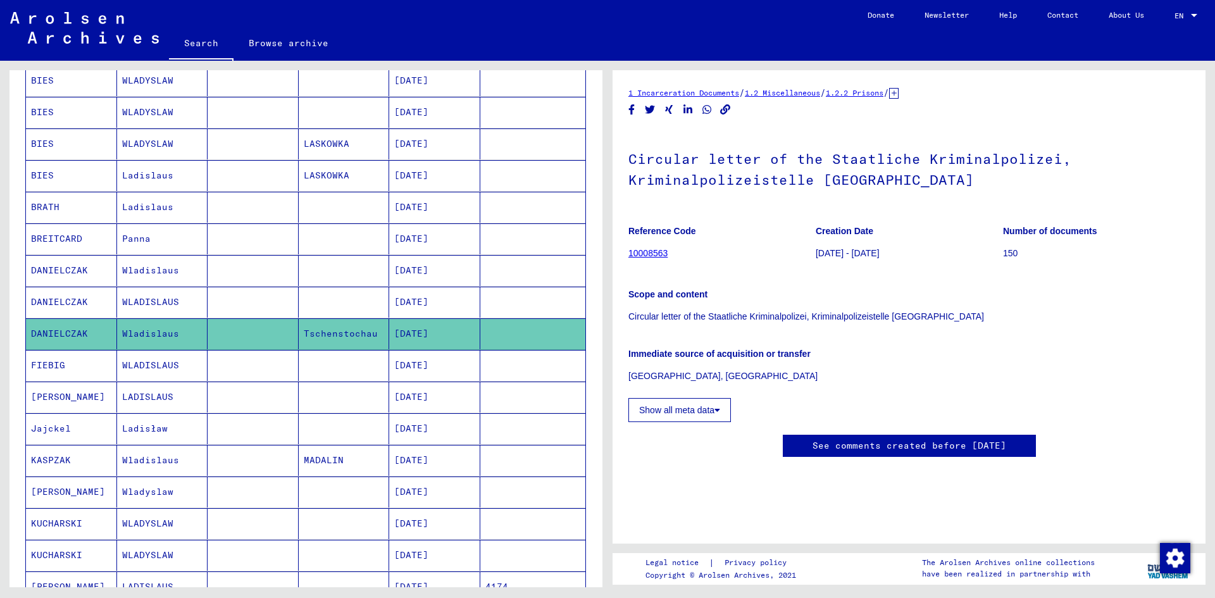
scroll to position [357, 0]
click at [438, 271] on mat-cell "[DATE]" at bounding box center [434, 270] width 91 height 31
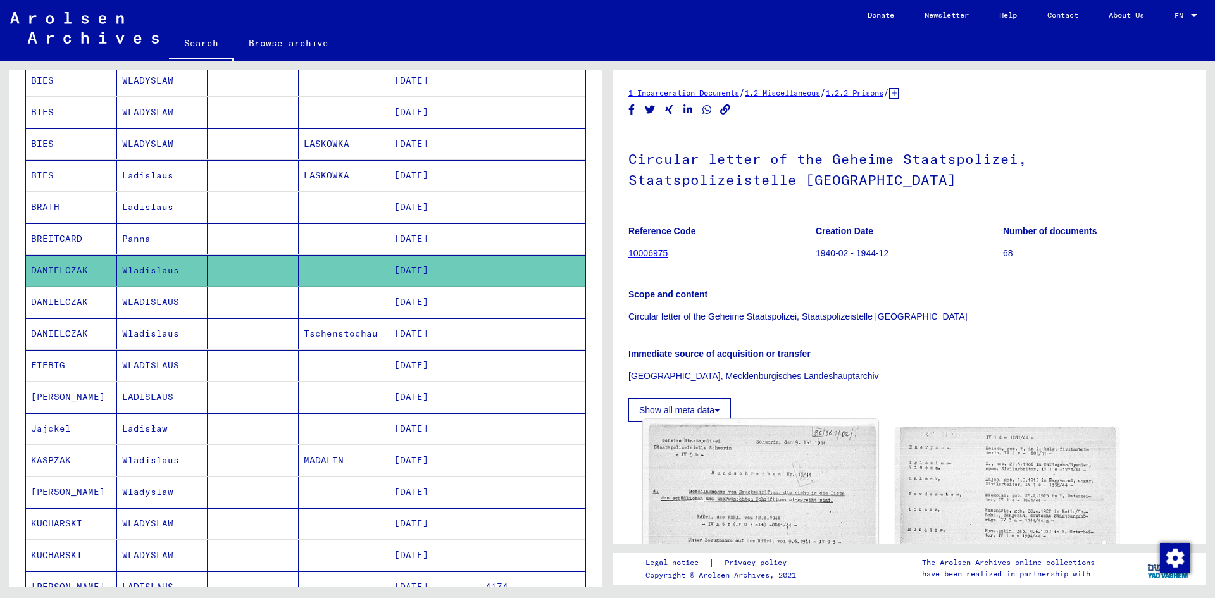
click at [784, 483] on img at bounding box center [760, 583] width 235 height 328
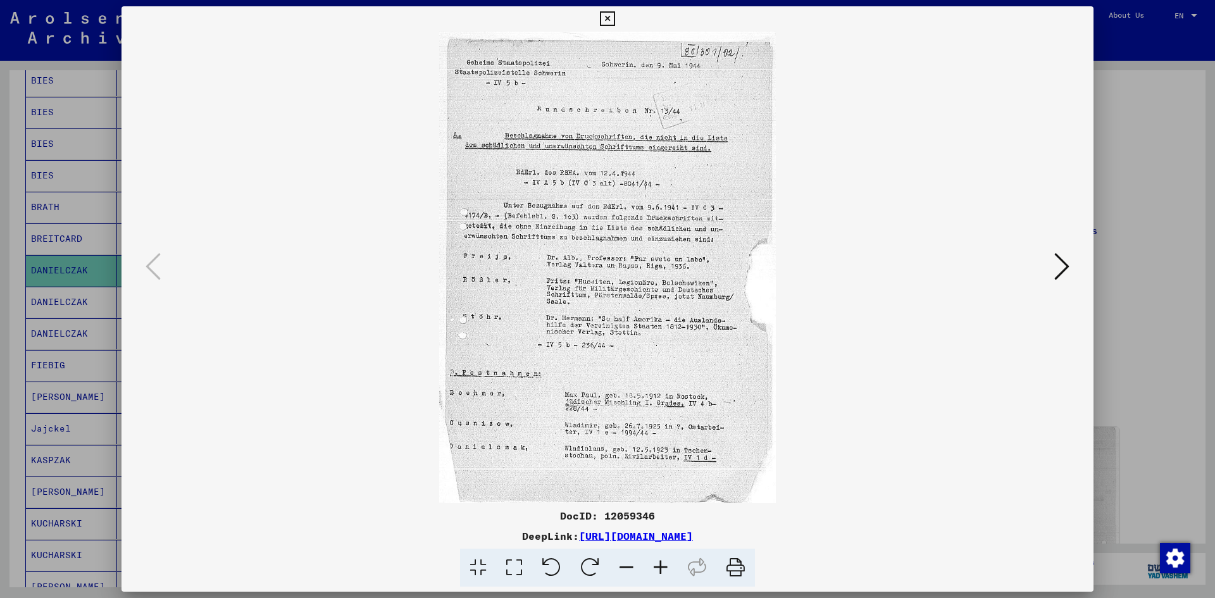
click at [662, 564] on icon at bounding box center [660, 567] width 34 height 39
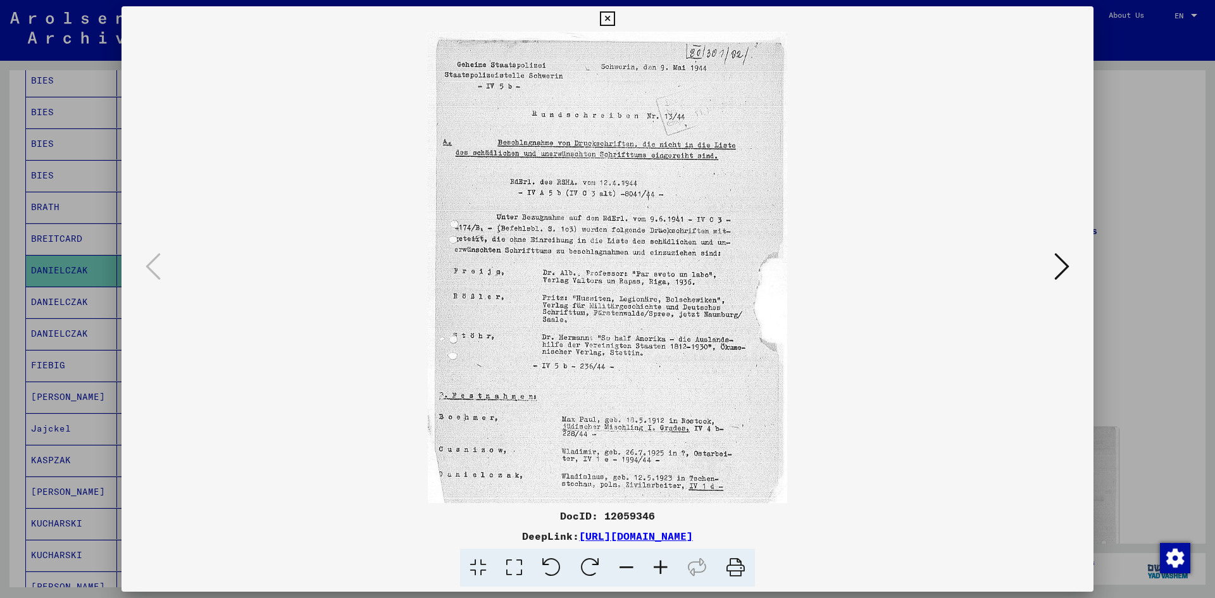
click at [662, 564] on icon at bounding box center [660, 567] width 34 height 39
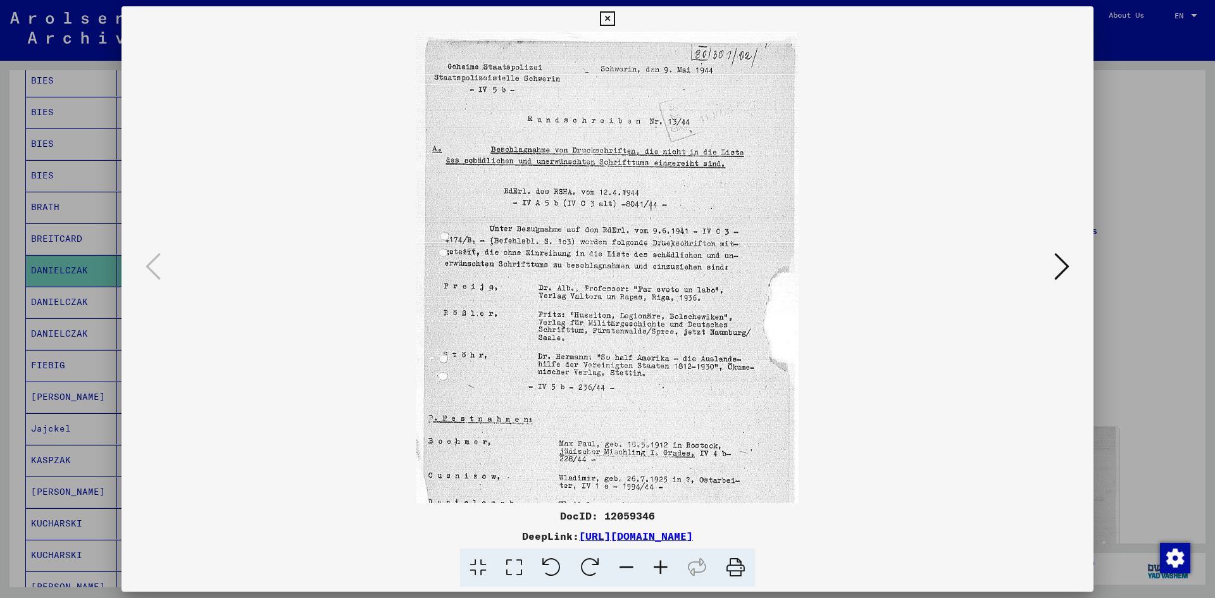
click at [662, 564] on icon at bounding box center [660, 567] width 34 height 39
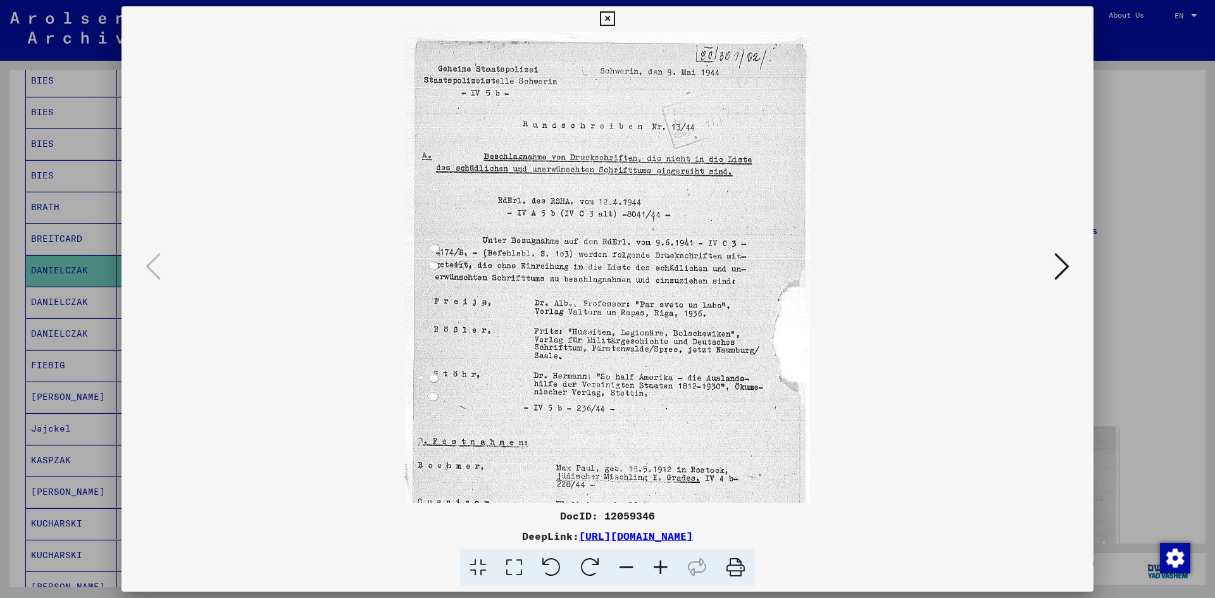
click at [662, 564] on icon at bounding box center [660, 567] width 34 height 39
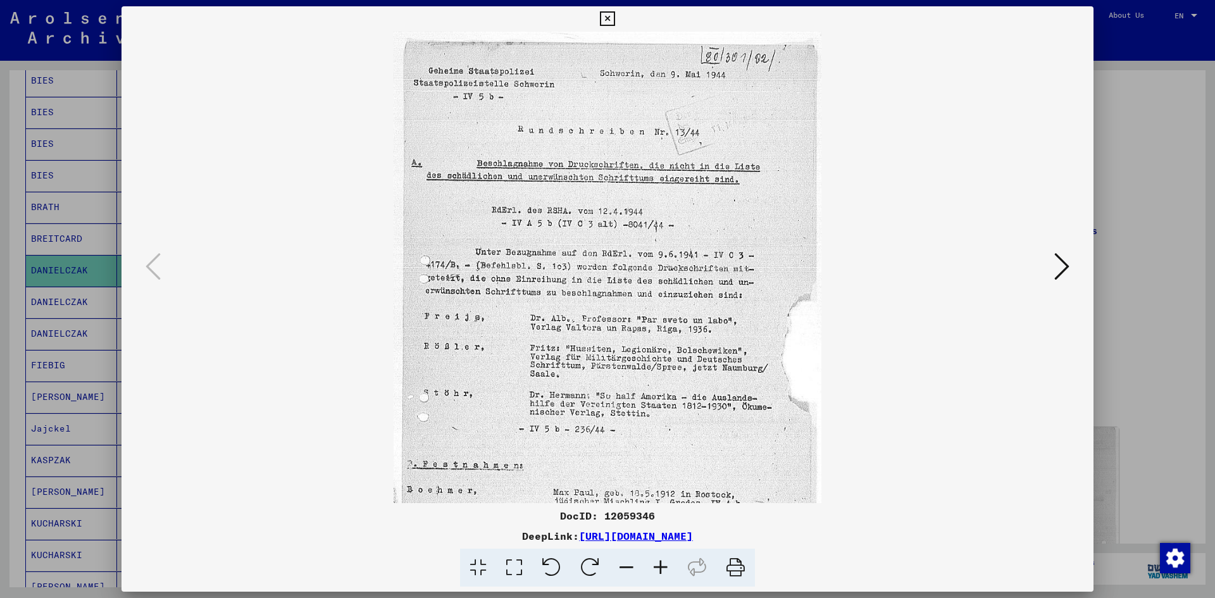
click at [662, 564] on icon at bounding box center [660, 567] width 34 height 39
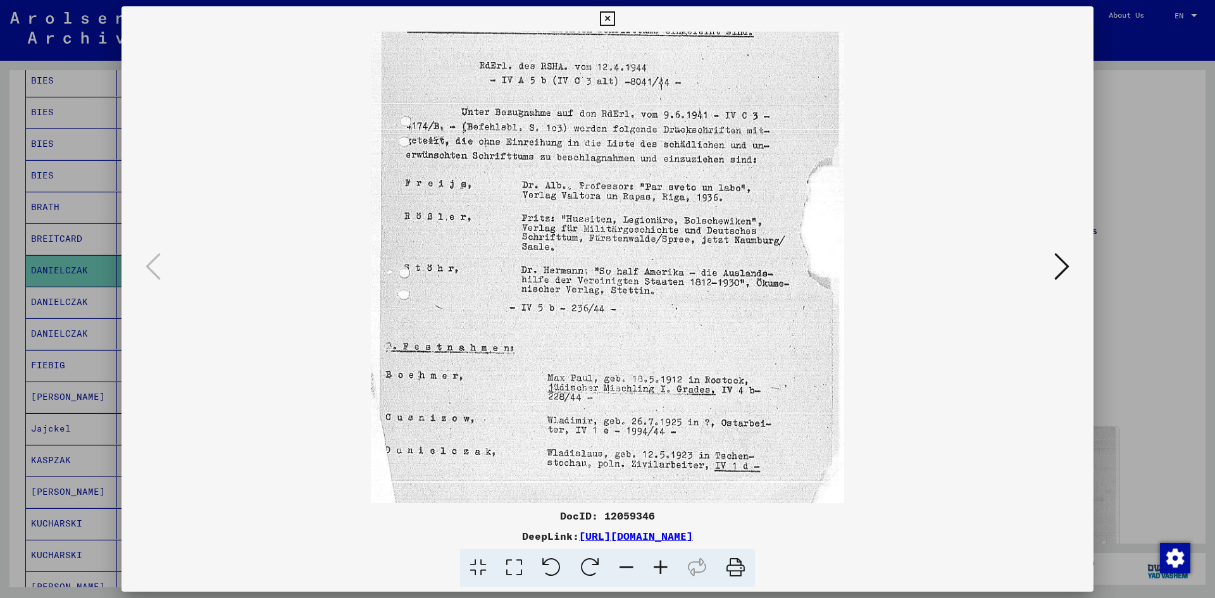
scroll to position [190, 0]
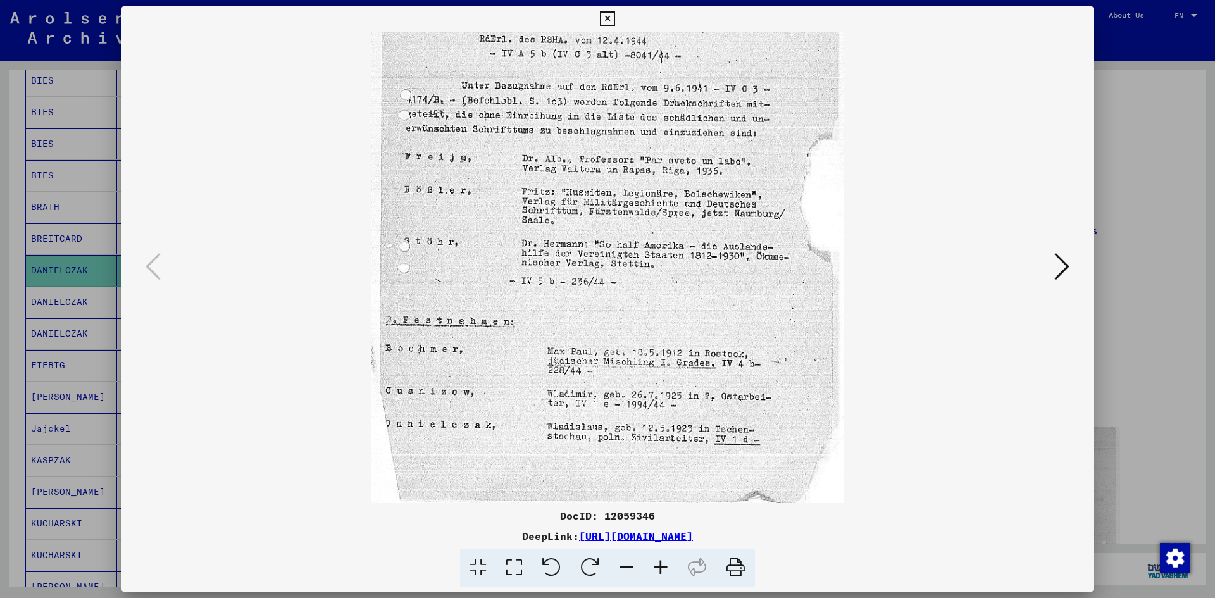
drag, startPoint x: 652, startPoint y: 403, endPoint x: 647, endPoint y: 90, distance: 312.6
click at [647, 90] on img at bounding box center [607, 172] width 473 height 661
click at [657, 562] on icon at bounding box center [660, 567] width 34 height 39
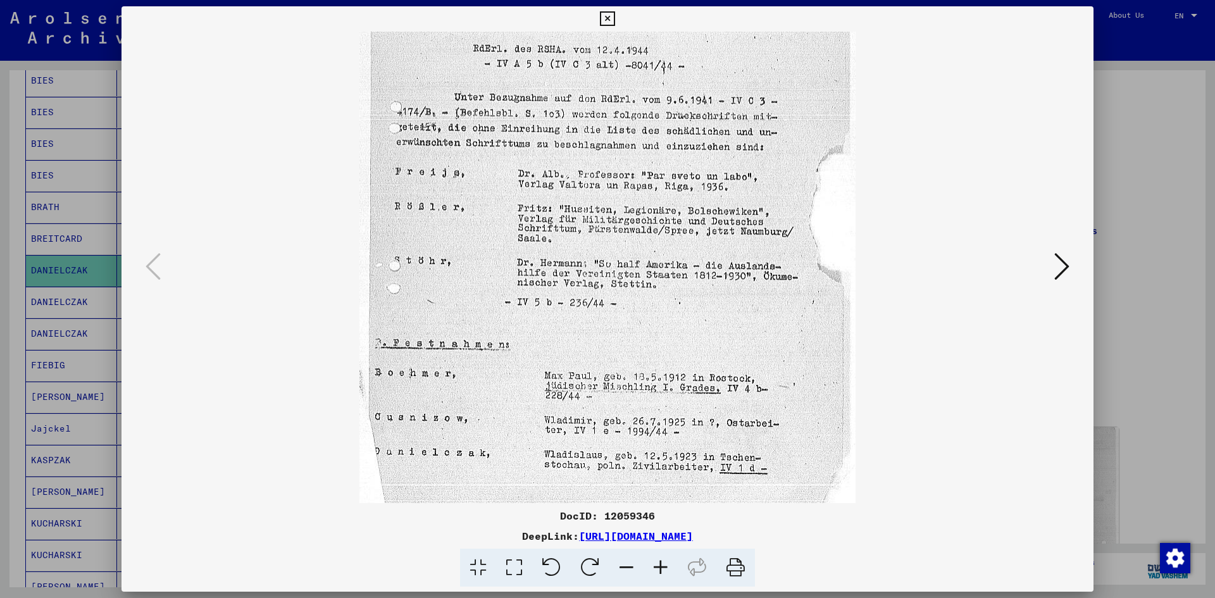
scroll to position [221, 0]
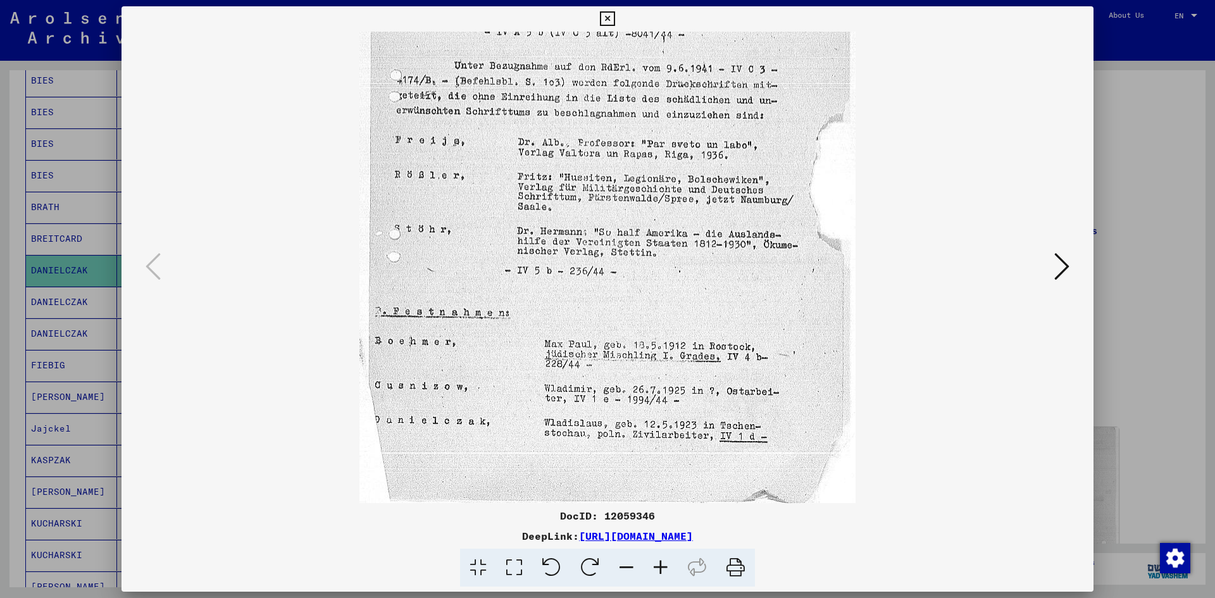
drag, startPoint x: 643, startPoint y: 391, endPoint x: 630, endPoint y: 208, distance: 183.3
click at [631, 207] on img at bounding box center [606, 156] width 495 height 693
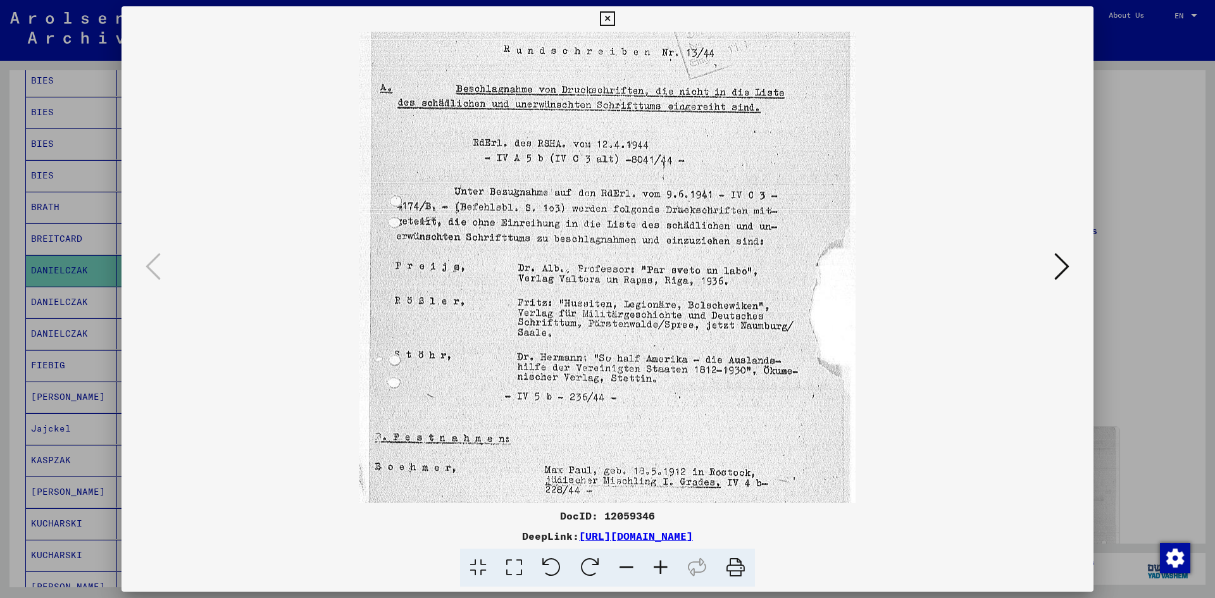
scroll to position [0, 0]
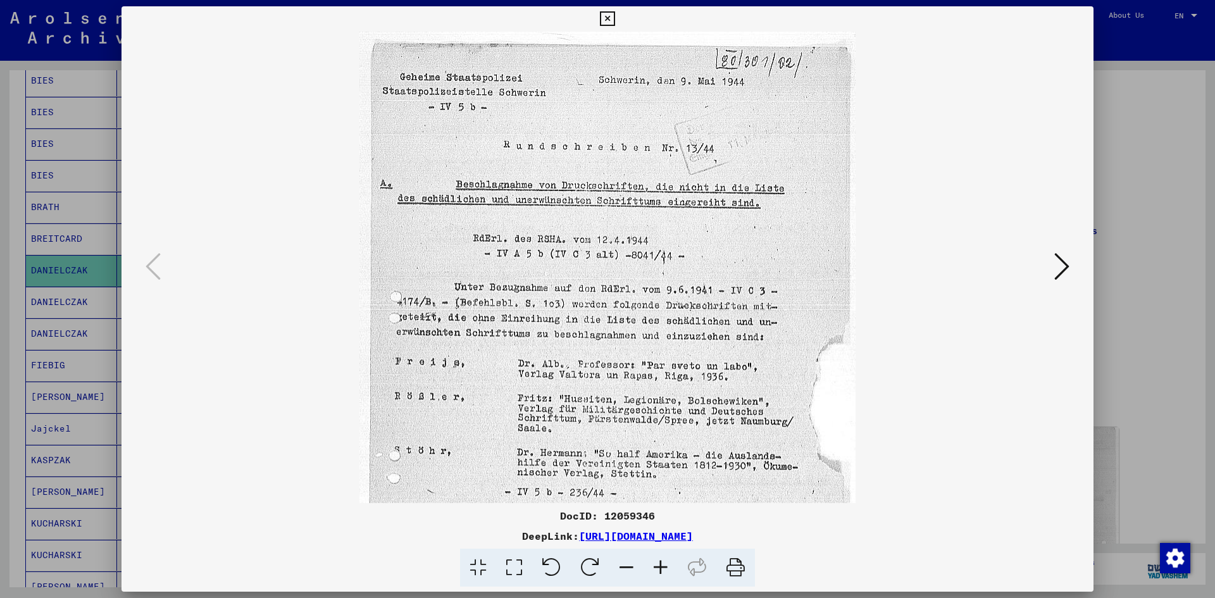
drag, startPoint x: 627, startPoint y: 200, endPoint x: 614, endPoint y: 432, distance: 232.5
click at [614, 432] on img at bounding box center [606, 378] width 495 height 693
drag, startPoint x: 641, startPoint y: 218, endPoint x: 640, endPoint y: 285, distance: 66.5
click at [640, 285] on img at bounding box center [606, 378] width 495 height 693
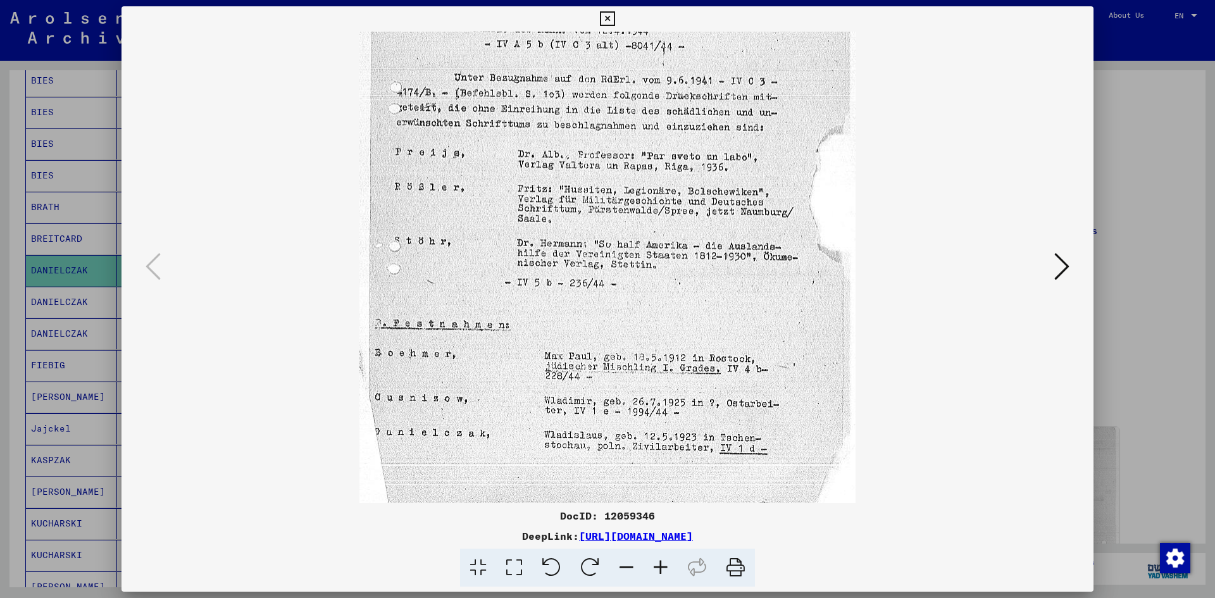
scroll to position [221, 0]
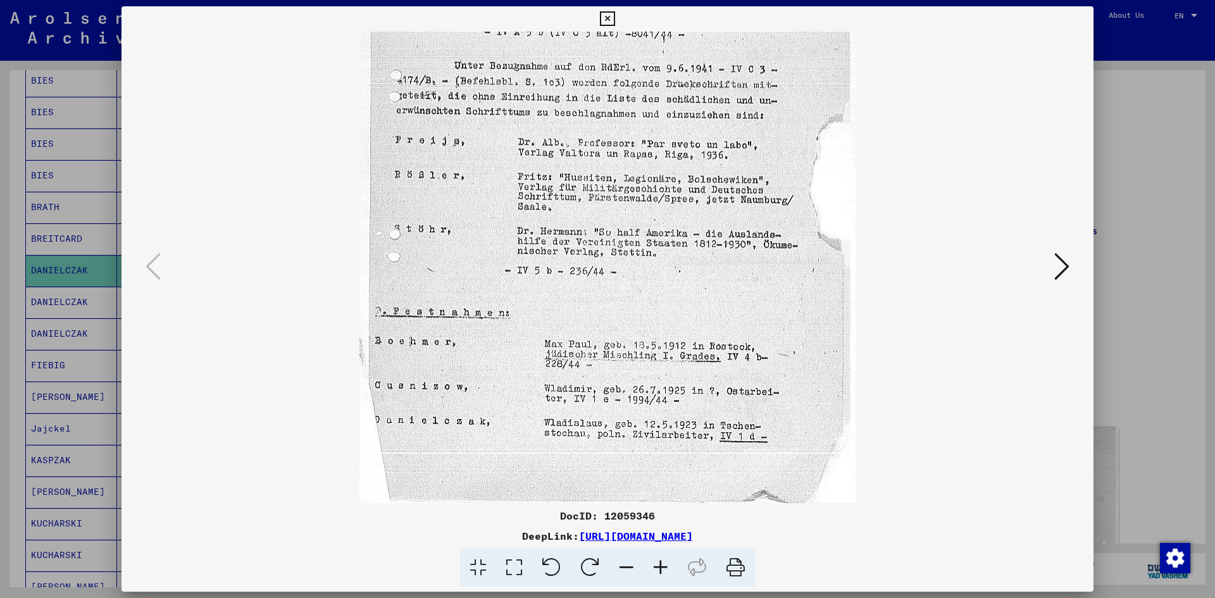
drag, startPoint x: 622, startPoint y: 371, endPoint x: 629, endPoint y: 118, distance: 253.1
click at [629, 118] on img at bounding box center [606, 156] width 495 height 693
click at [1061, 276] on icon at bounding box center [1061, 266] width 15 height 30
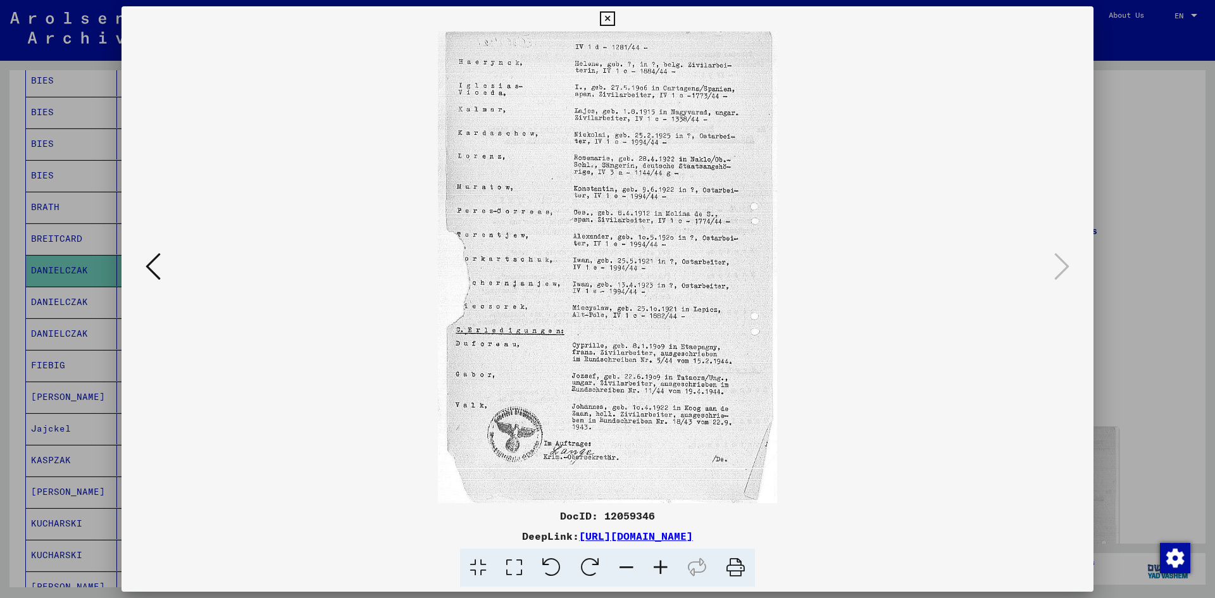
click at [154, 275] on icon at bounding box center [153, 266] width 15 height 30
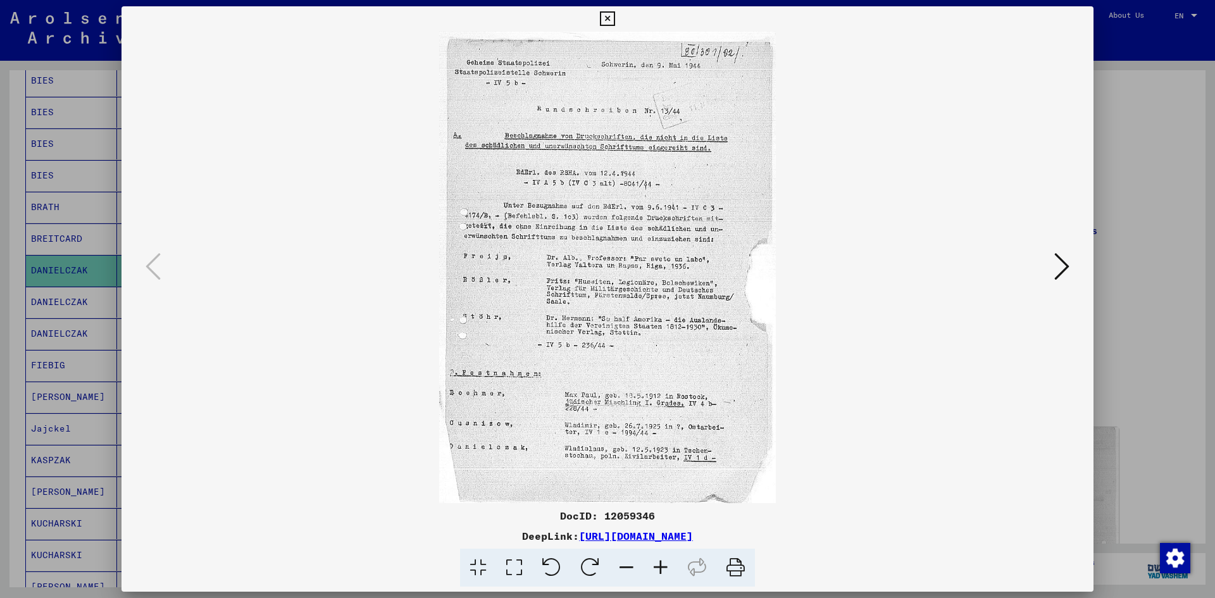
click at [603, 19] on icon at bounding box center [607, 18] width 15 height 15
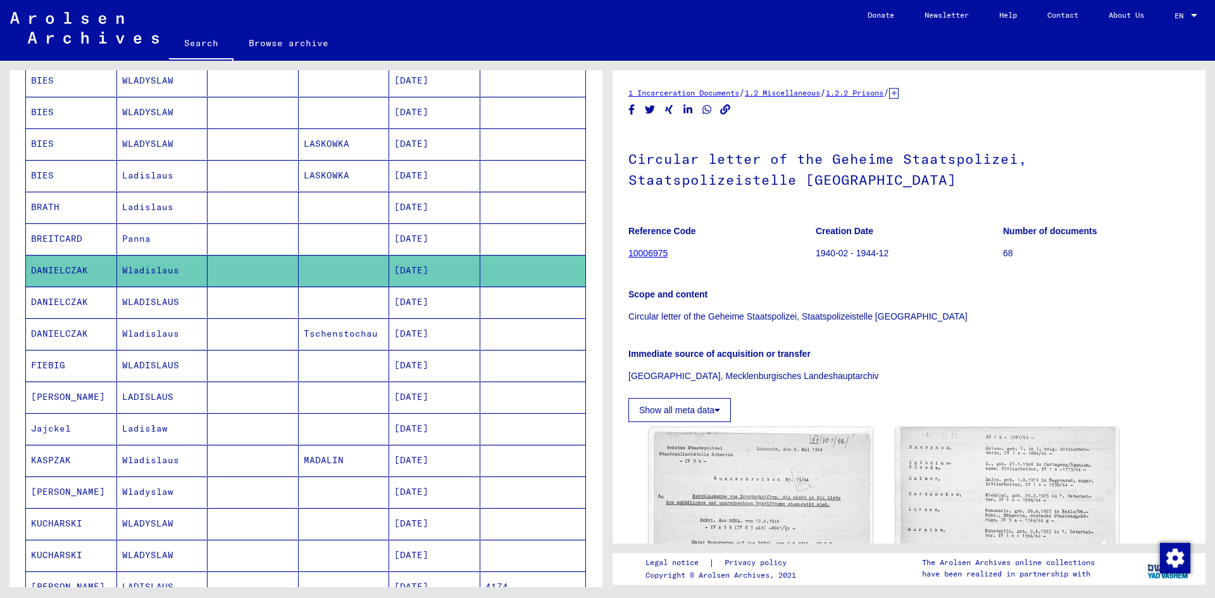
click at [88, 269] on mat-cell "DANIELCZAK" at bounding box center [71, 270] width 91 height 31
click at [74, 269] on mat-cell "DANIELCZAK" at bounding box center [71, 270] width 91 height 31
copy mat-cell "DANIELCZAK"
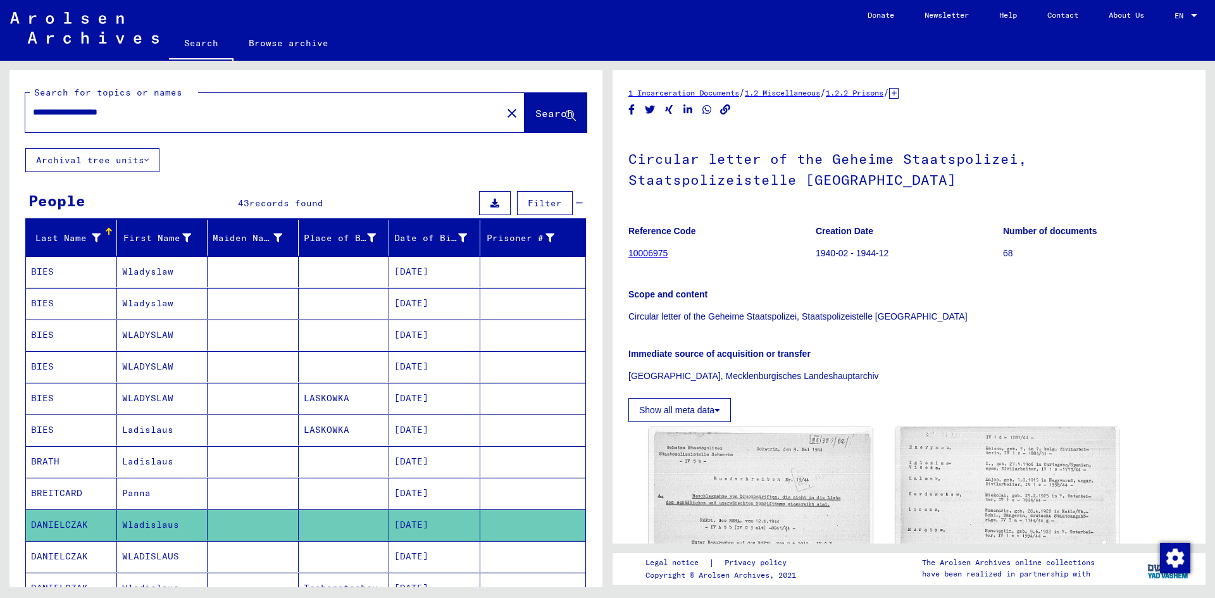
click at [67, 112] on input "**********" at bounding box center [263, 112] width 461 height 13
paste input "text"
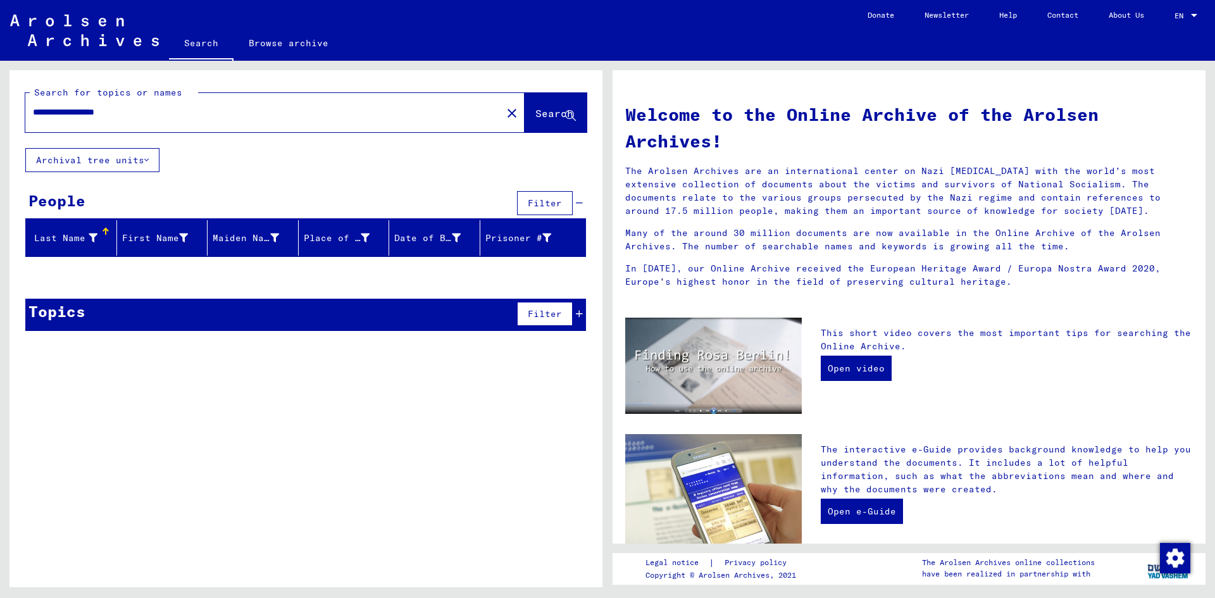
click at [120, 109] on input "**********" at bounding box center [260, 112] width 454 height 13
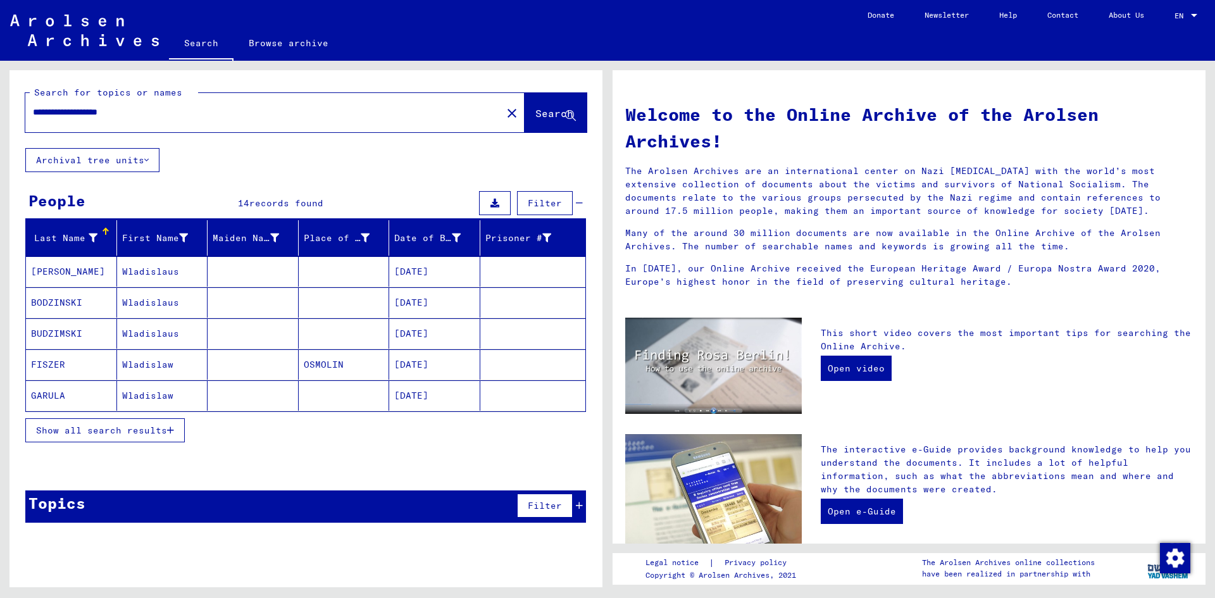
click at [106, 431] on span "Show all search results" at bounding box center [101, 429] width 131 height 11
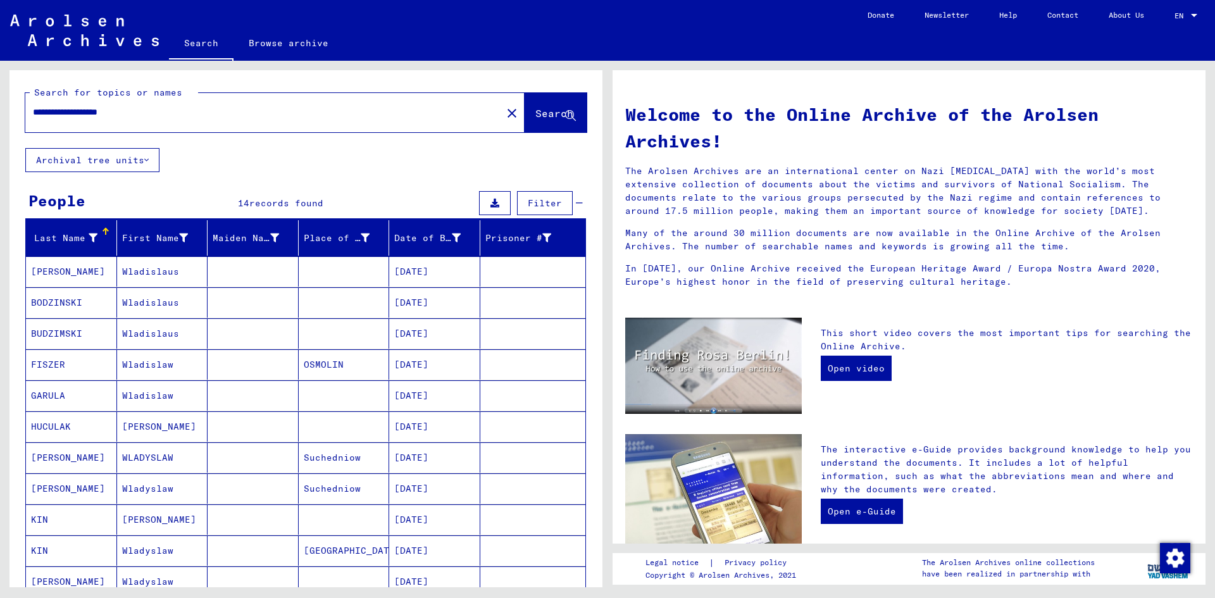
click at [96, 108] on input "**********" at bounding box center [260, 112] width 454 height 13
paste input "text"
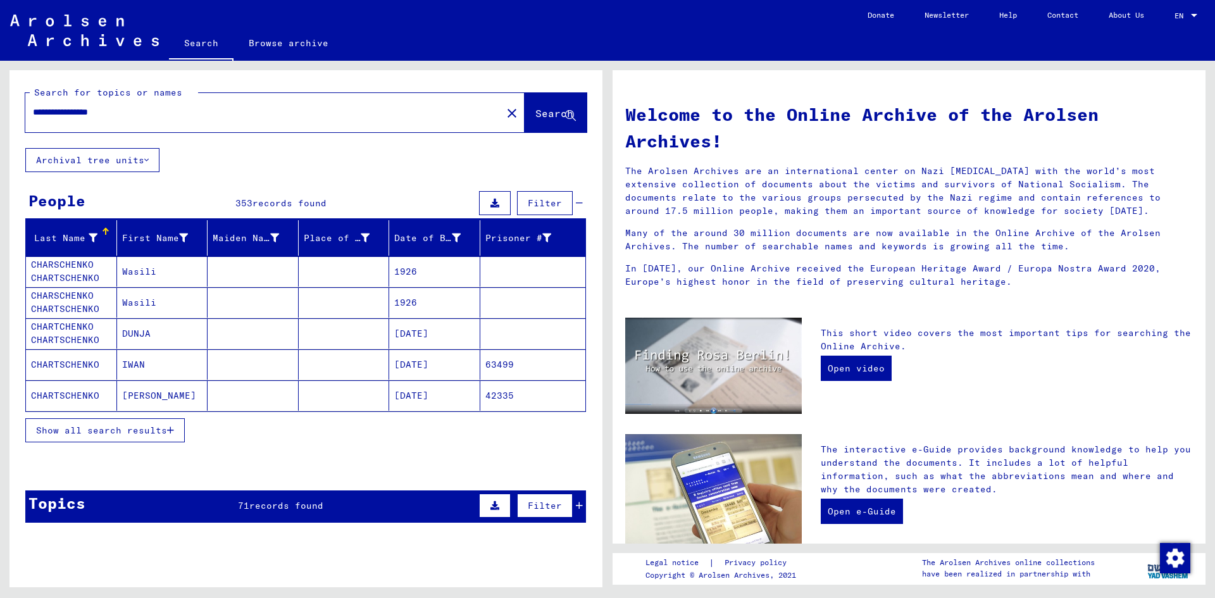
click at [122, 112] on input "**********" at bounding box center [260, 112] width 454 height 13
type input "**********"
